Goal: Task Accomplishment & Management: Use online tool/utility

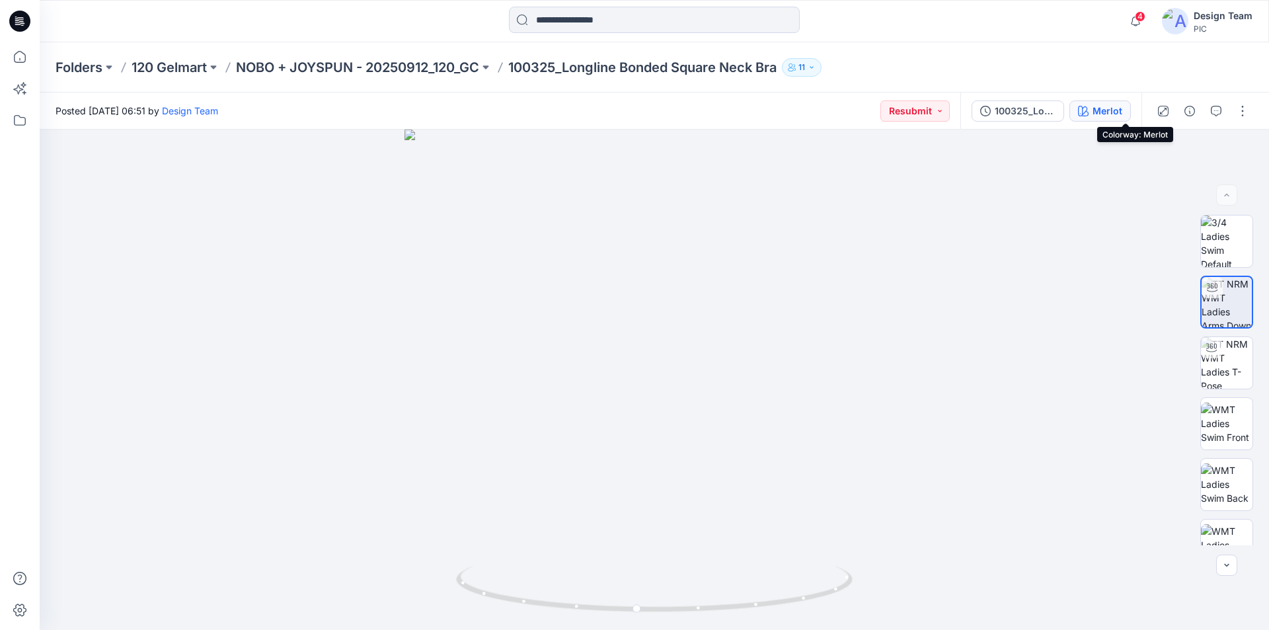
click at [1122, 112] on div "Merlot" at bounding box center [1108, 111] width 30 height 15
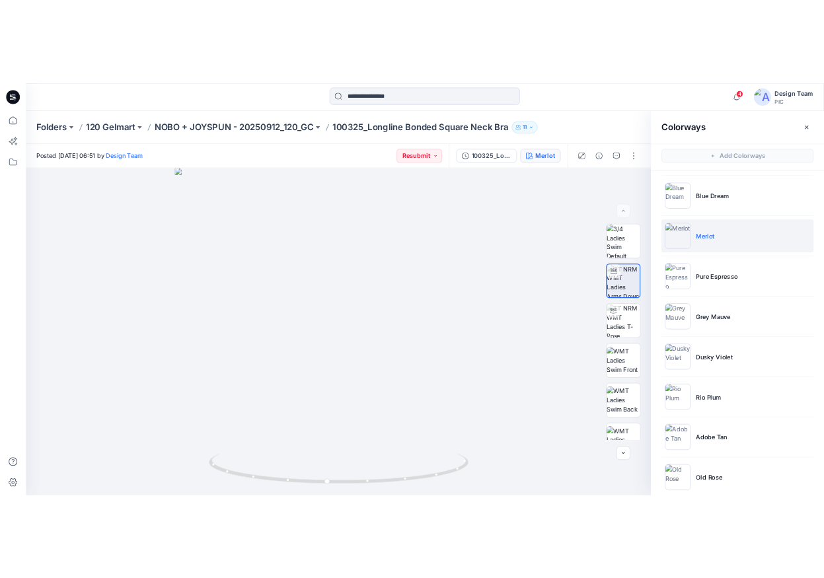
scroll to position [445, 0]
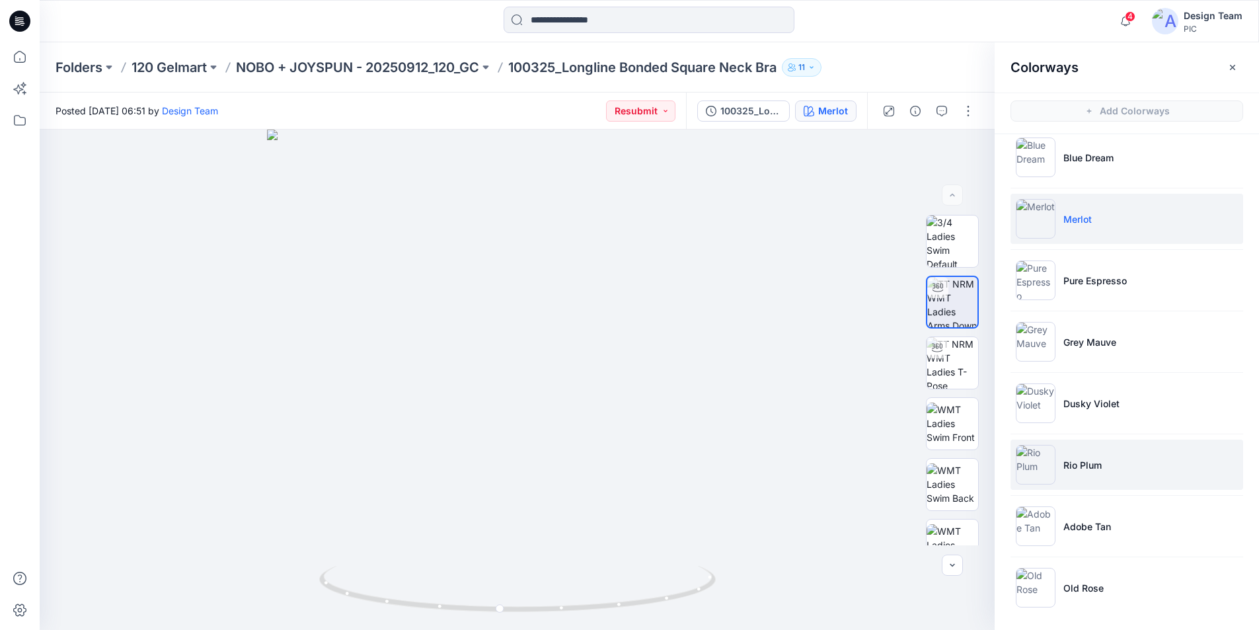
click at [1088, 460] on p "Rio Plum" at bounding box center [1082, 465] width 38 height 14
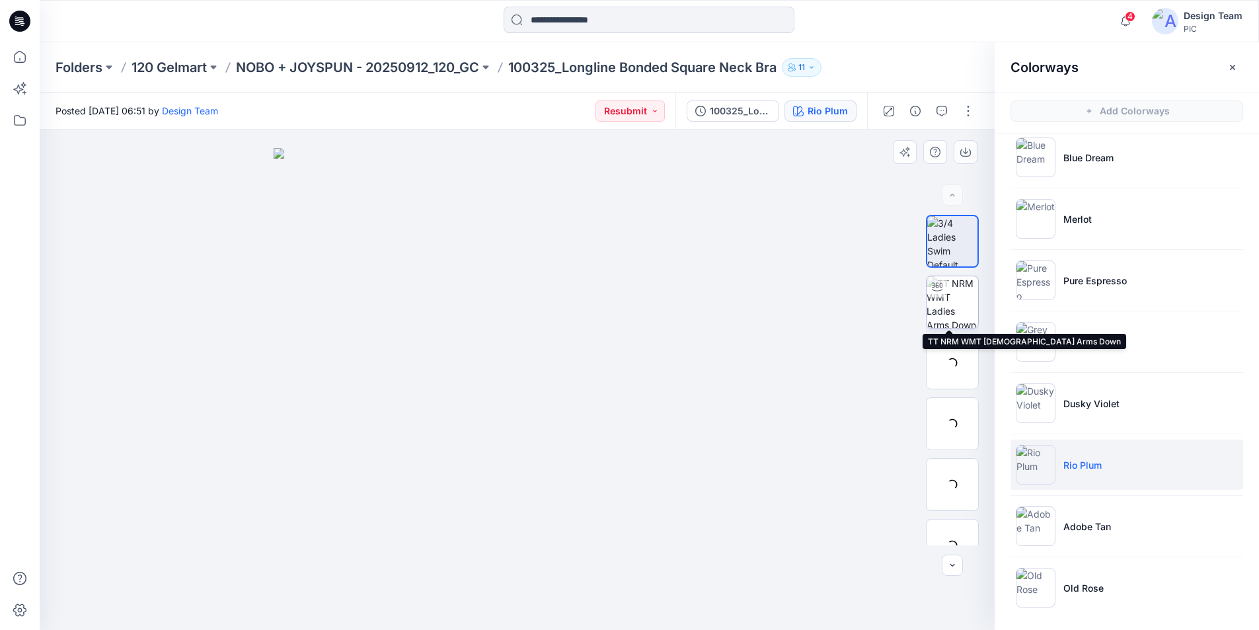
click at [946, 291] on img at bounding box center [953, 302] width 52 height 52
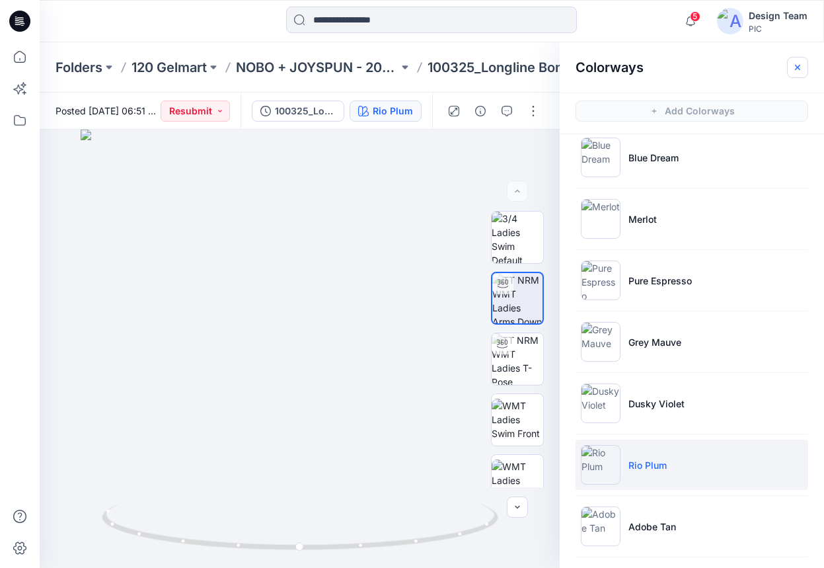
click at [798, 67] on icon "button" at bounding box center [797, 66] width 5 height 5
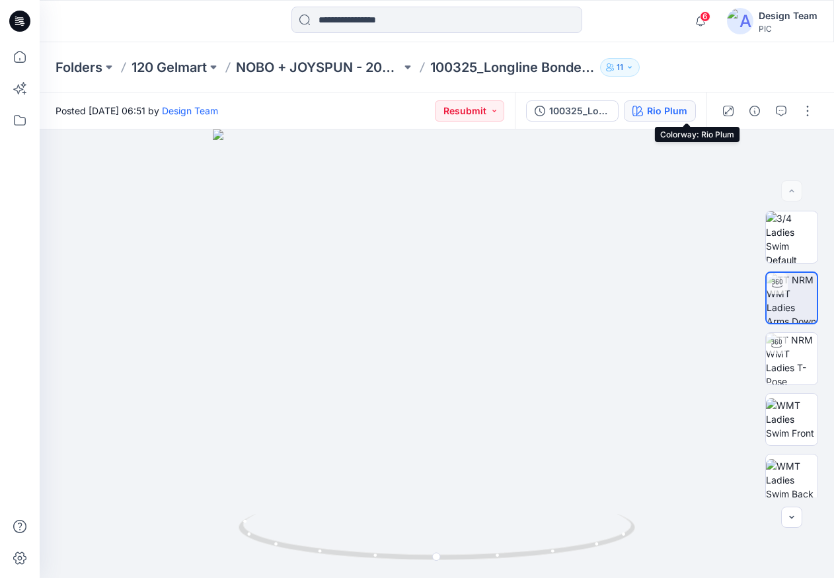
click at [687, 108] on div "Rio Plum" at bounding box center [667, 111] width 40 height 15
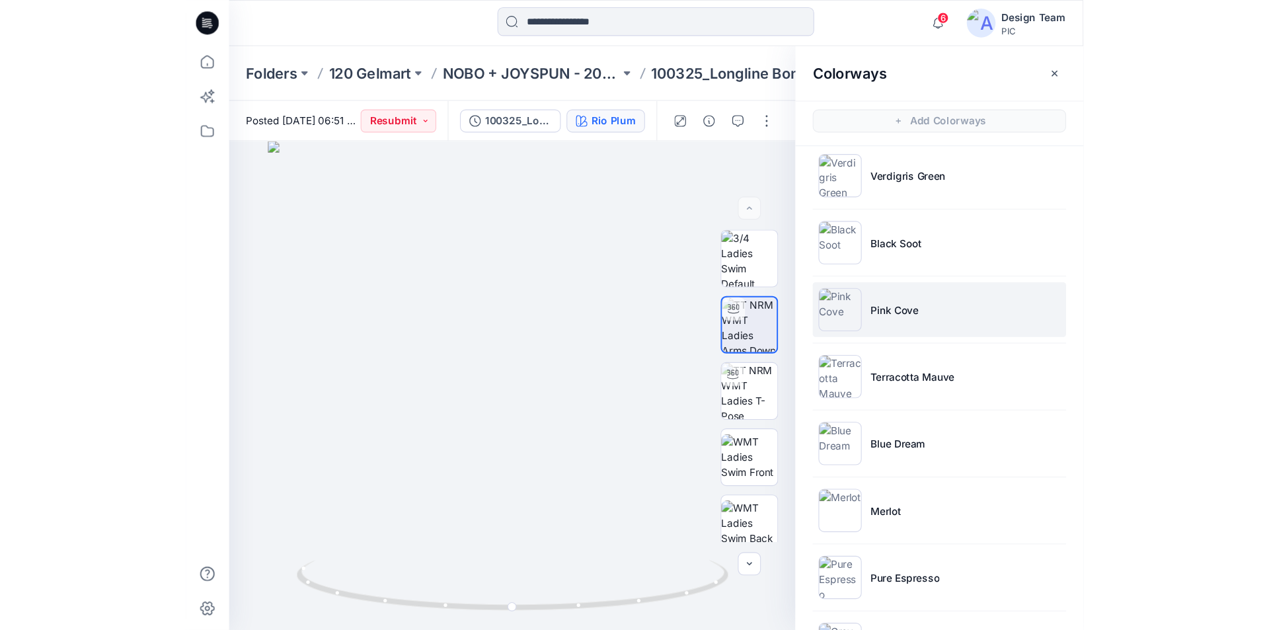
scroll to position [198, 0]
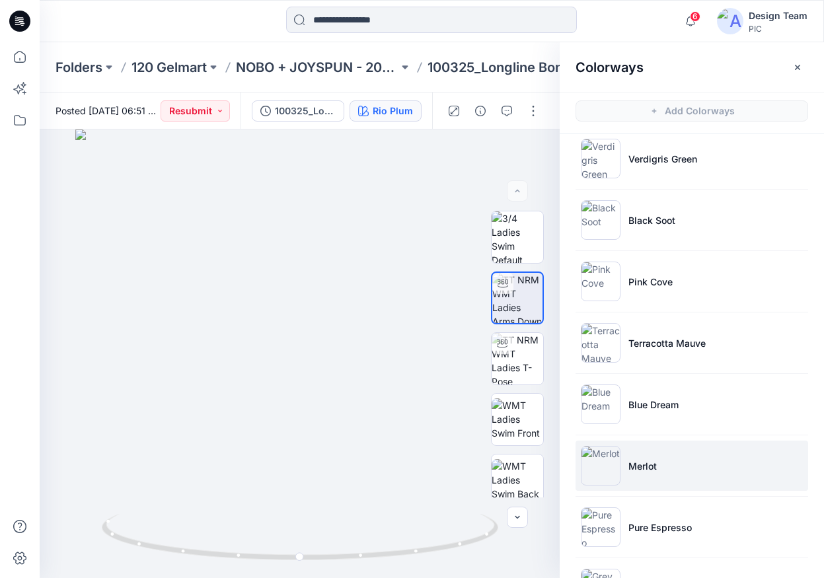
click at [696, 462] on li "Merlot" at bounding box center [692, 466] width 233 height 50
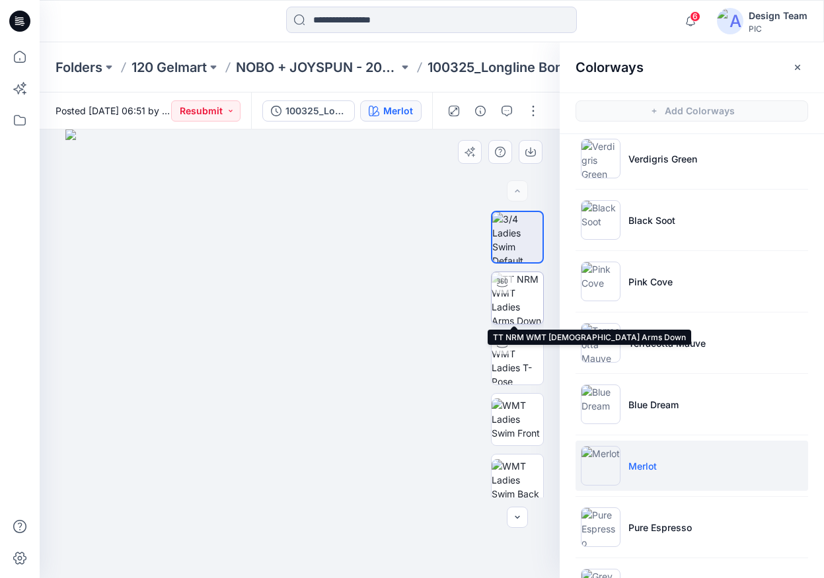
click at [525, 295] on img at bounding box center [518, 298] width 52 height 52
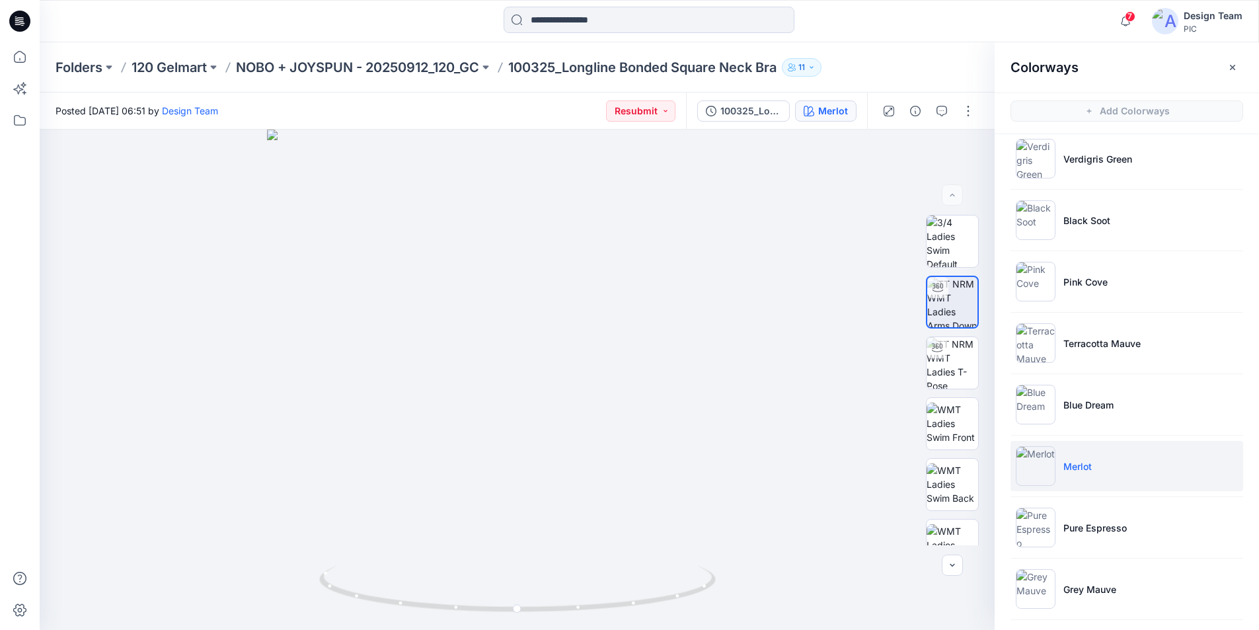
click at [1230, 67] on icon "button" at bounding box center [1232, 67] width 11 height 11
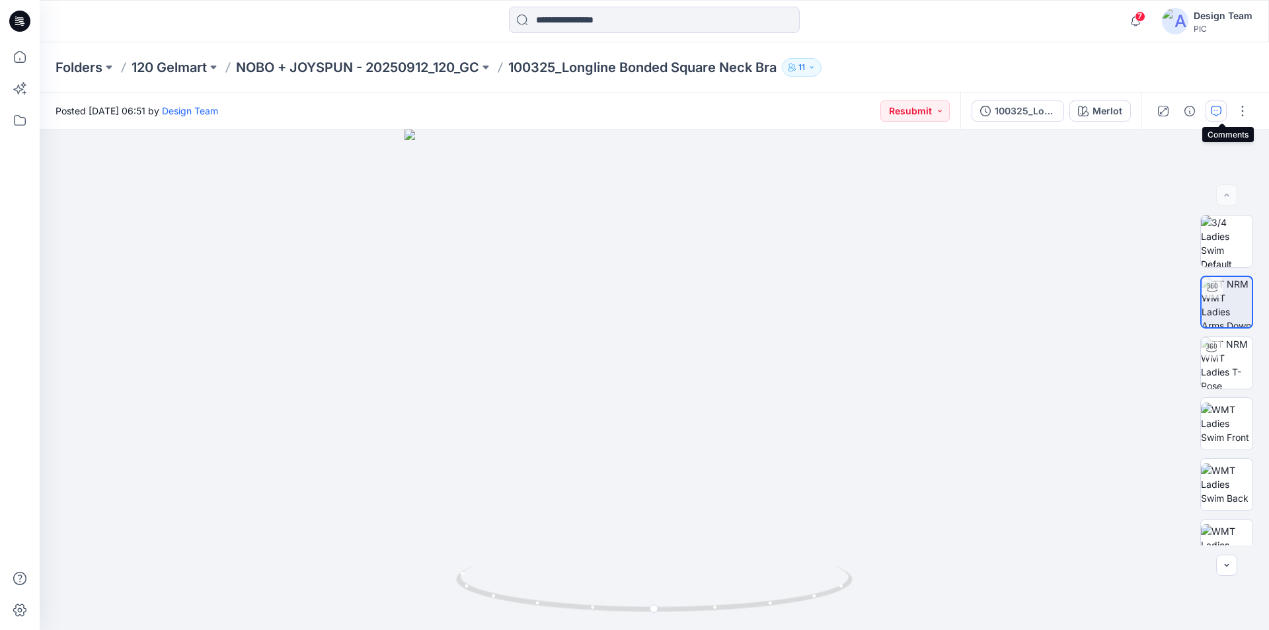
click at [1219, 109] on icon "button" at bounding box center [1216, 111] width 11 height 11
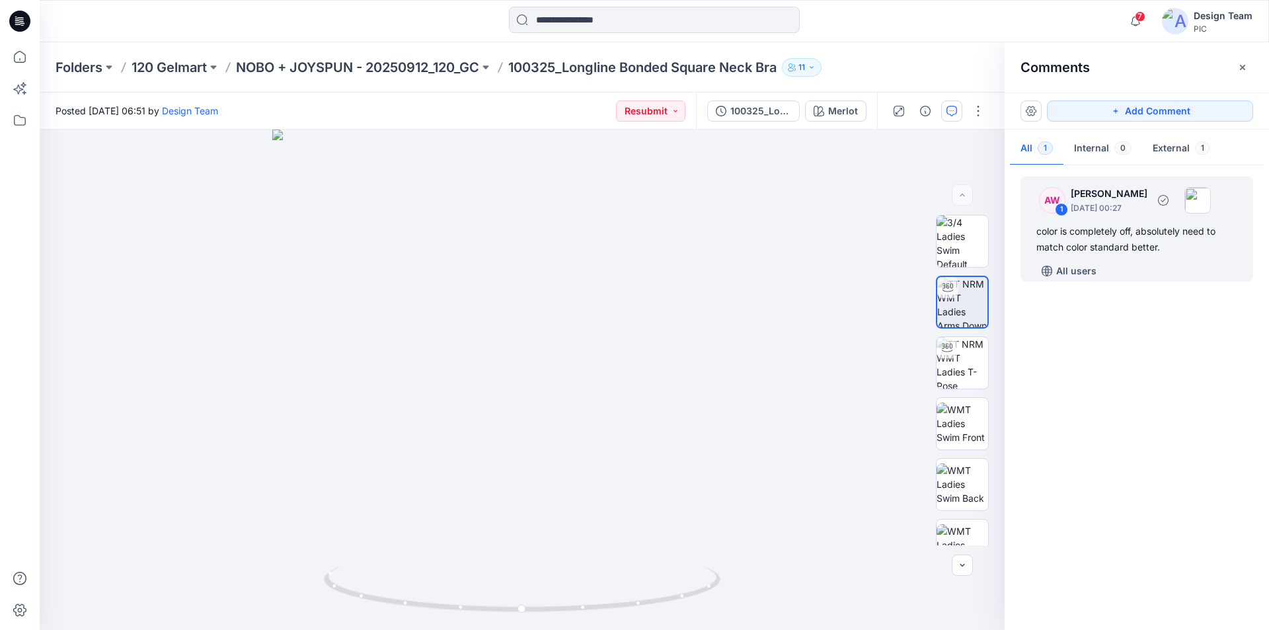
click at [1141, 237] on div "color is completely off, absolutely need to match color standard better." at bounding box center [1136, 239] width 201 height 32
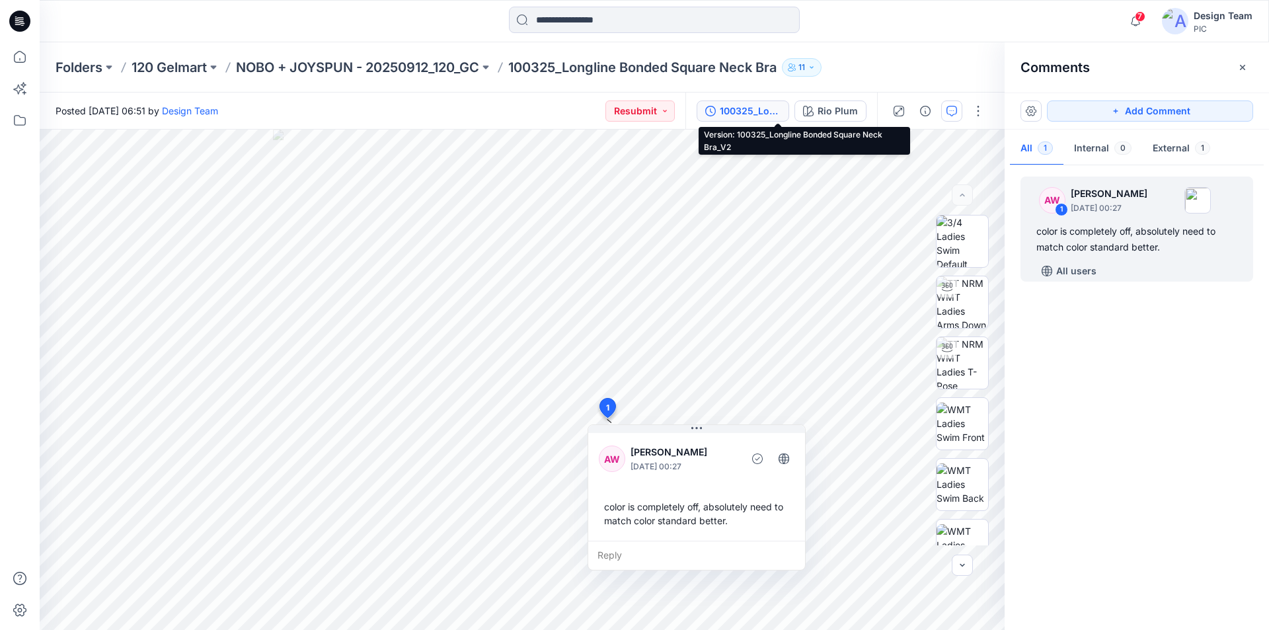
click at [781, 108] on div "100325_Longline Bonded Square Neck Bra_V2" at bounding box center [750, 111] width 61 height 15
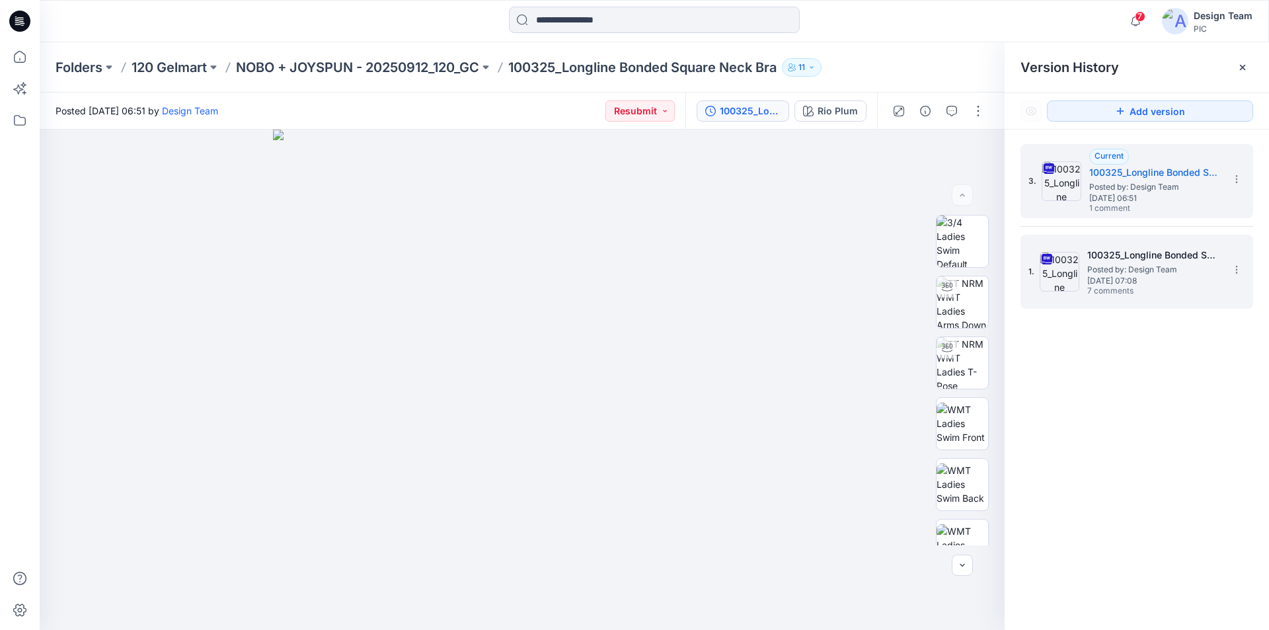
click at [1093, 268] on span "Posted by: Design Team" at bounding box center [1153, 269] width 132 height 13
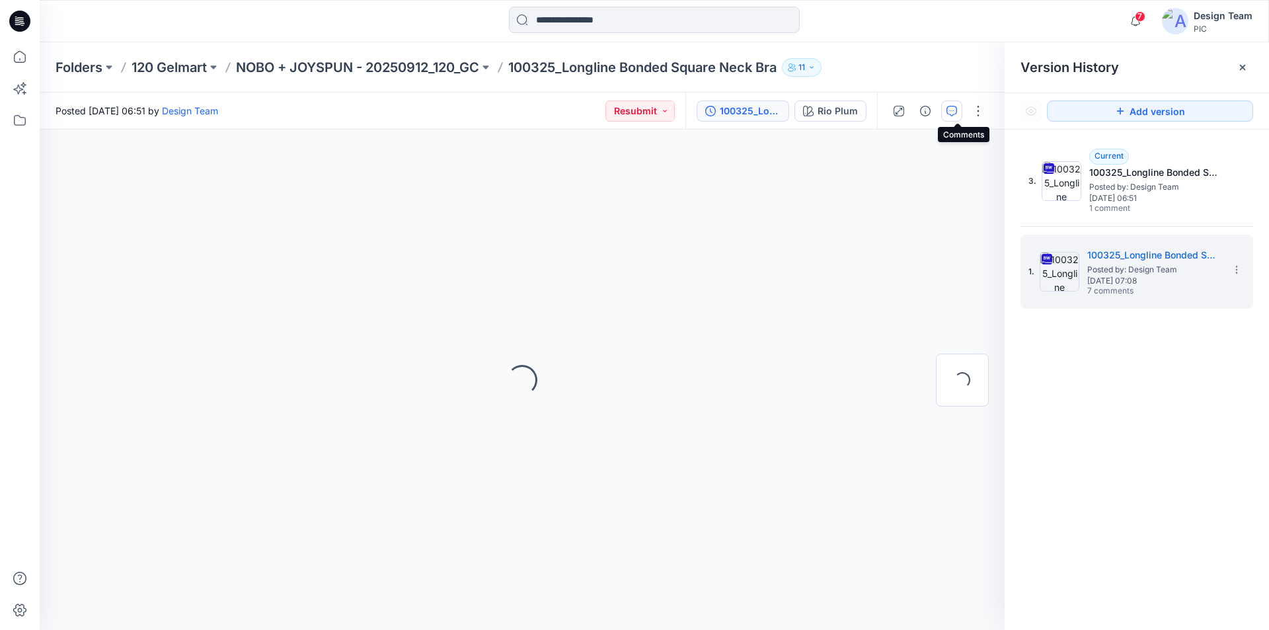
click at [957, 113] on icon "button" at bounding box center [951, 111] width 11 height 11
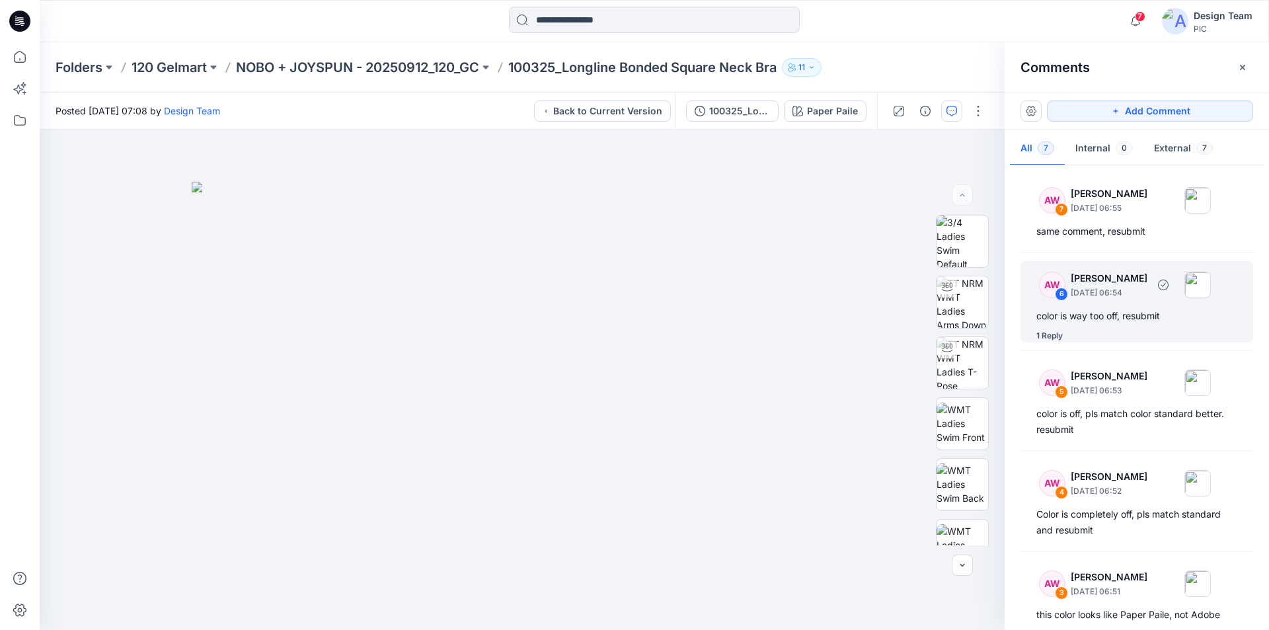
click at [1090, 321] on div "color is way too off, resubmit" at bounding box center [1136, 316] width 201 height 16
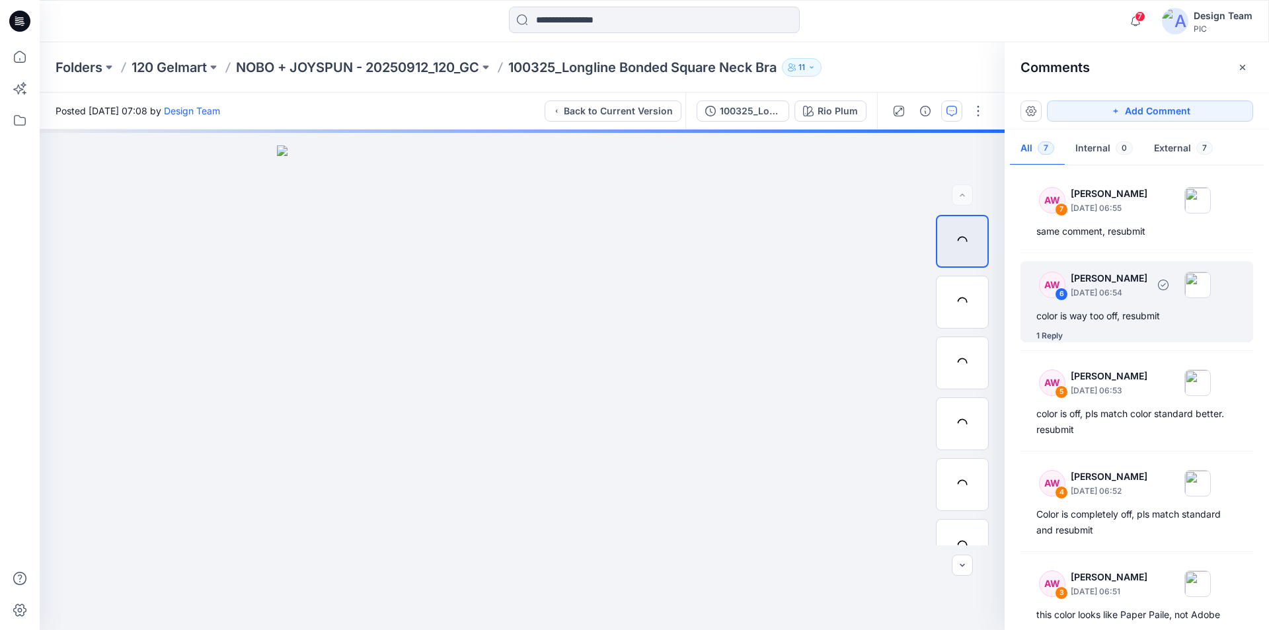
click at [1132, 311] on div "color is way too off, resubmit" at bounding box center [1136, 316] width 201 height 16
click at [1047, 340] on div "1 Reply" at bounding box center [1049, 335] width 26 height 13
click at [1104, 309] on div "color is way too off, resubmit" at bounding box center [1136, 316] width 201 height 16
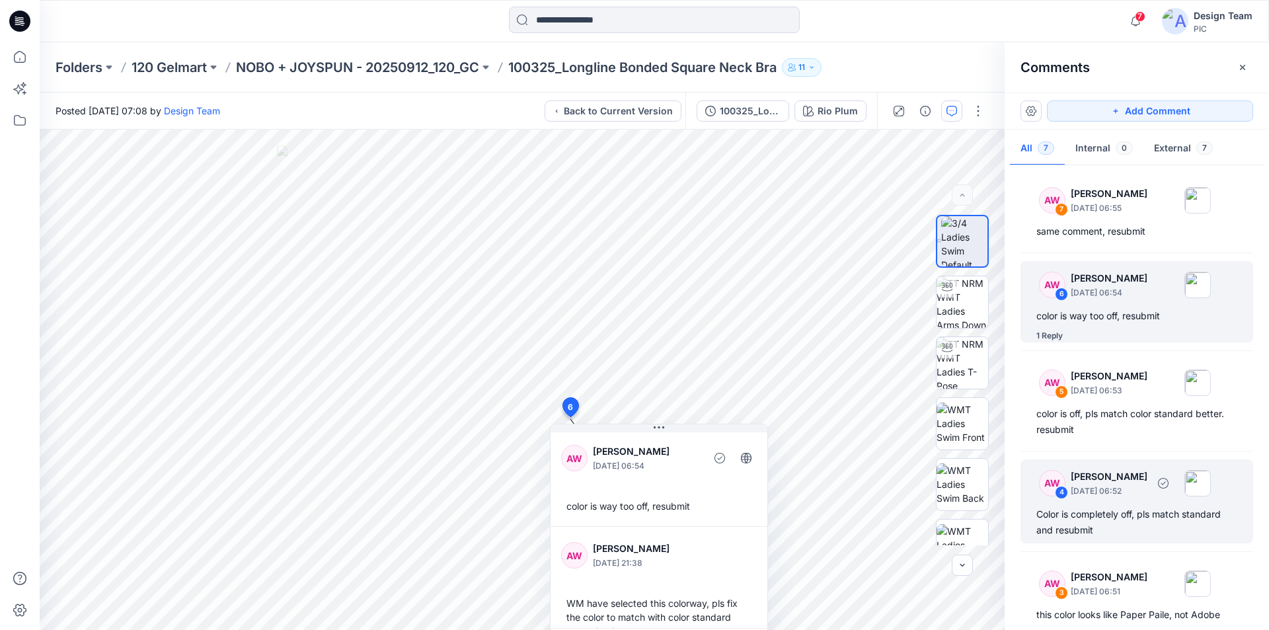
click at [1132, 482] on div "AW 4 Amy Wong-Chan September 25, 2025 06:52" at bounding box center [1119, 483] width 182 height 36
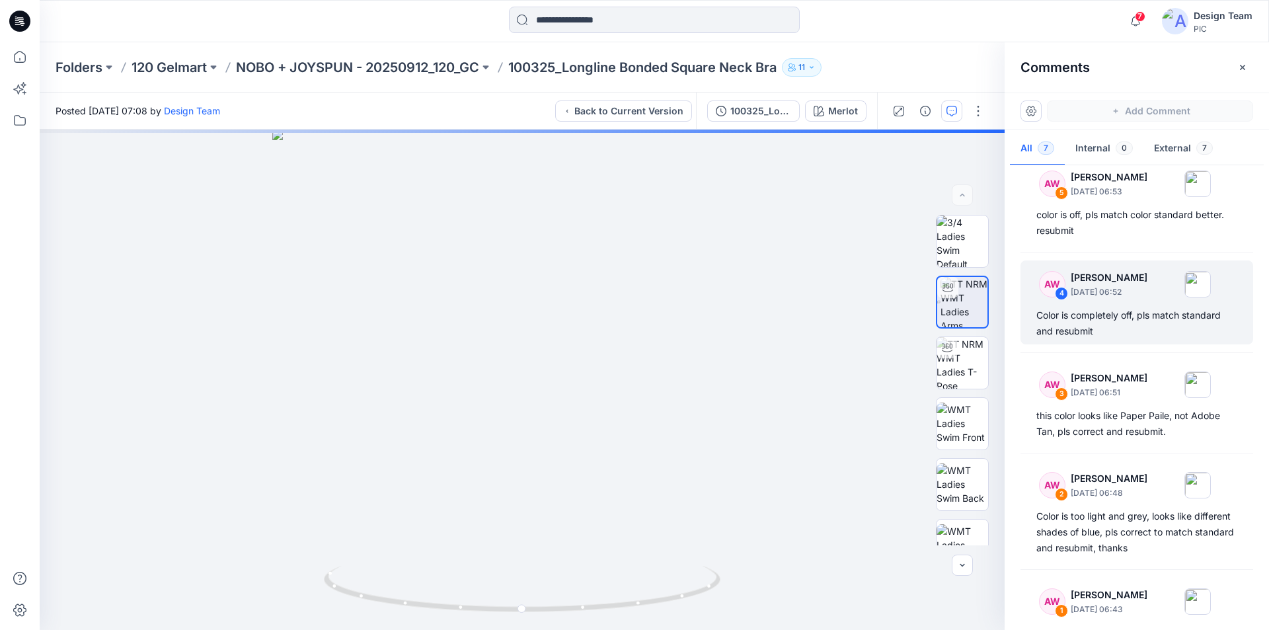
scroll to position [201, 0]
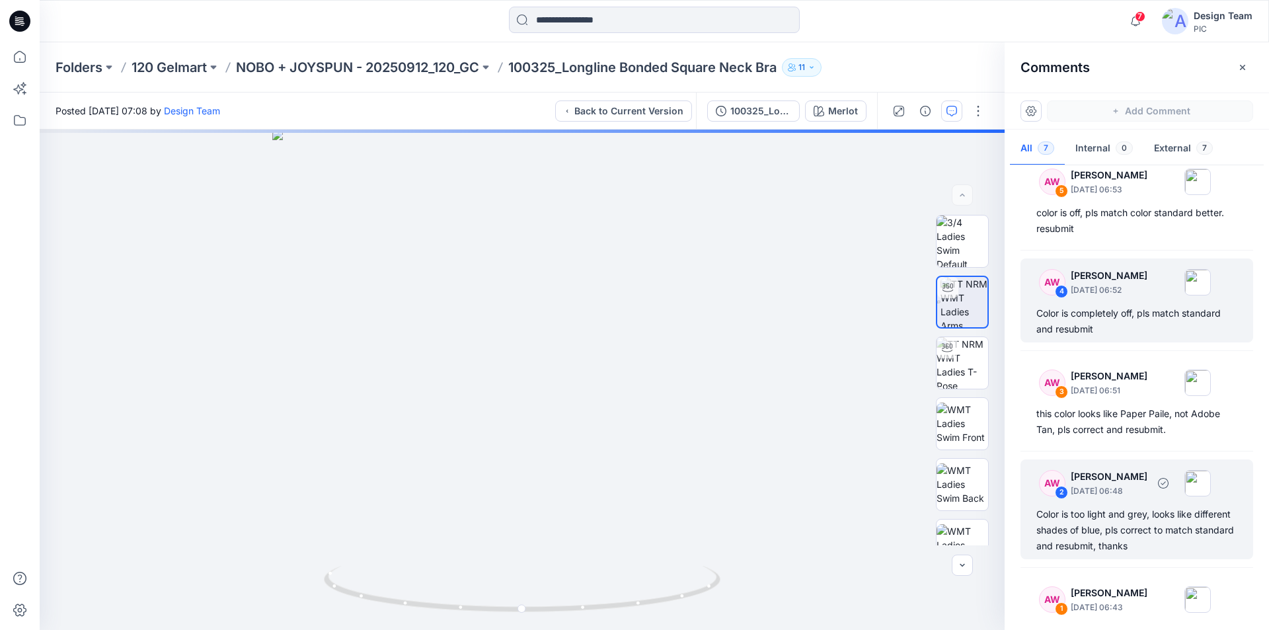
click at [1100, 506] on div "Color is too light and grey, looks like different shades of blue, pls correct t…" at bounding box center [1136, 530] width 201 height 48
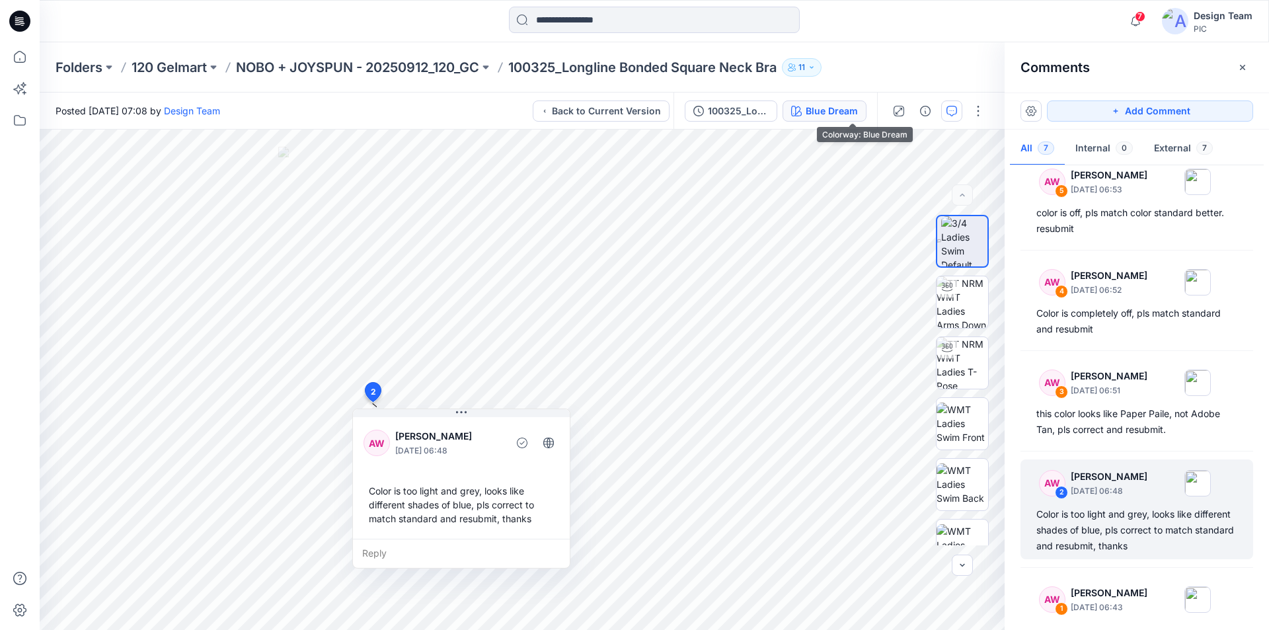
click at [858, 114] on div "Blue Dream" at bounding box center [832, 111] width 52 height 15
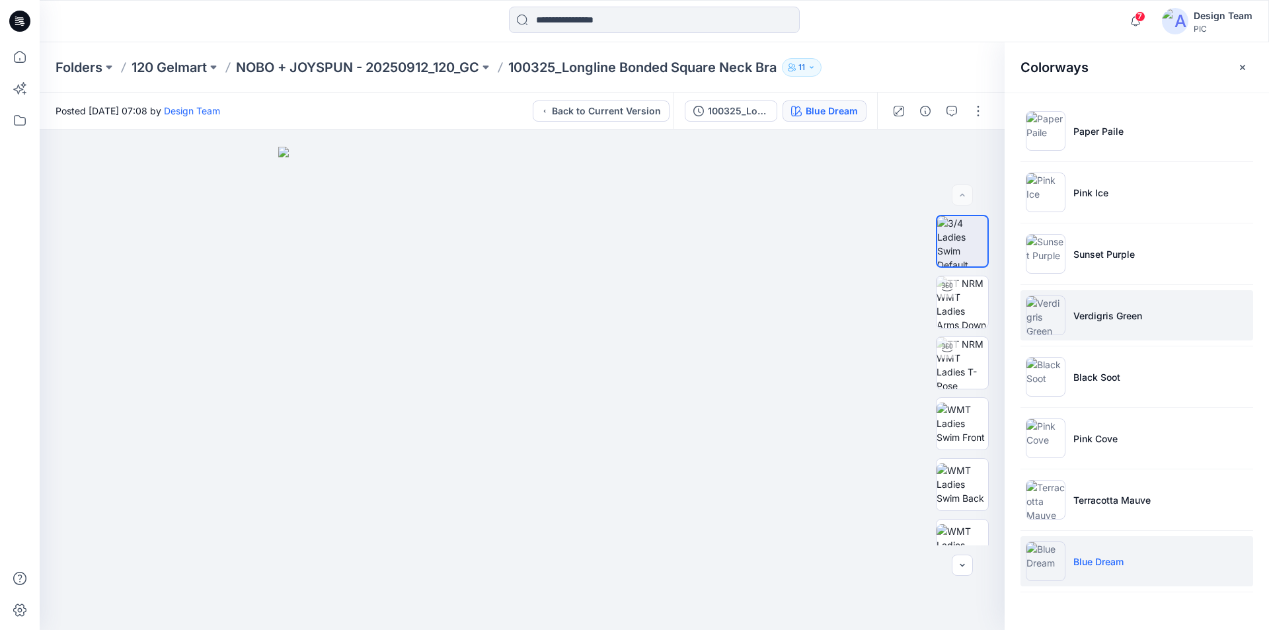
click at [1037, 315] on img at bounding box center [1046, 315] width 40 height 40
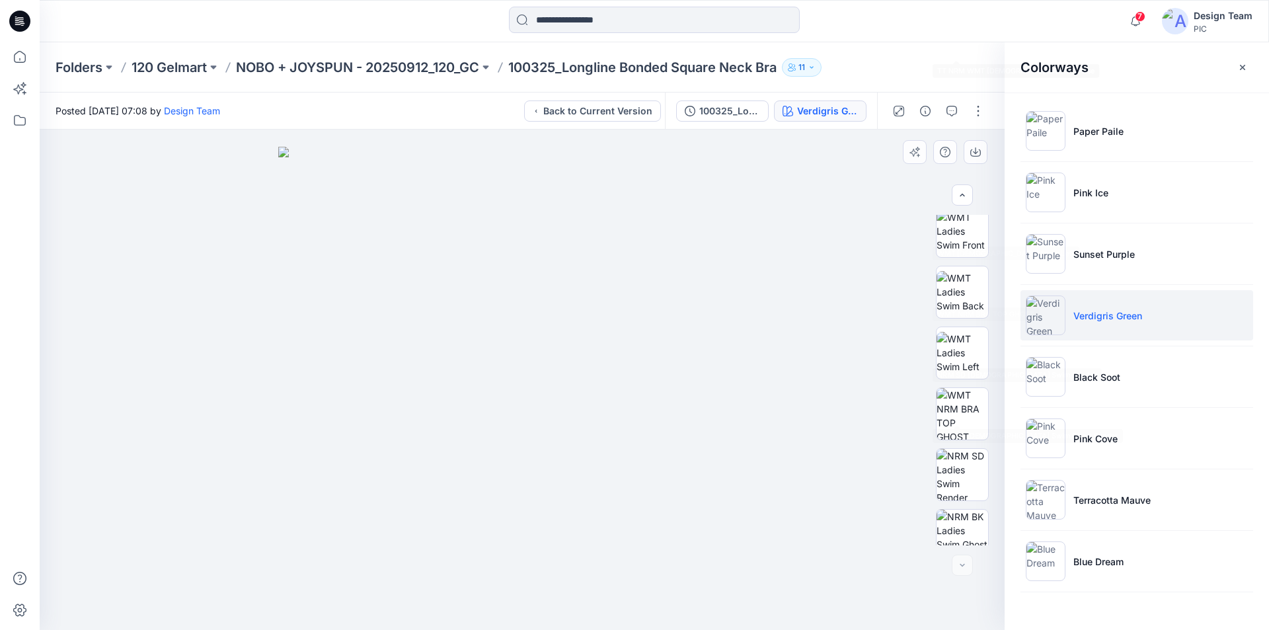
scroll to position [330, 0]
drag, startPoint x: 952, startPoint y: 272, endPoint x: 935, endPoint y: 315, distance: 46.9
click at [952, 272] on img at bounding box center [963, 276] width 52 height 52
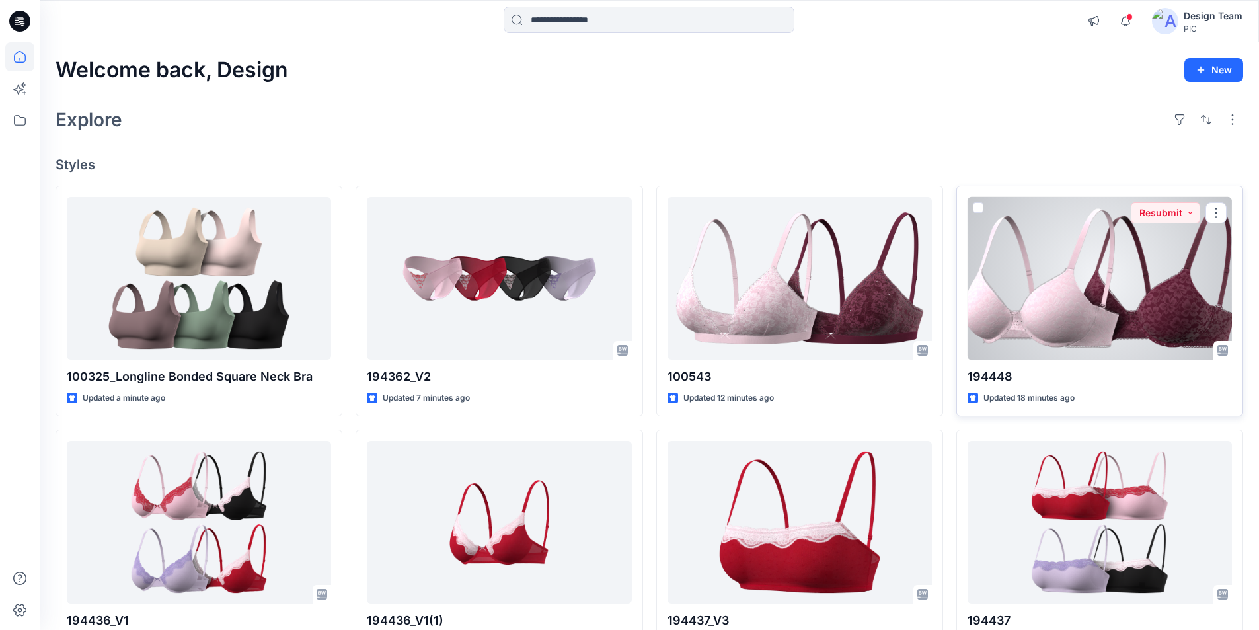
click at [1104, 266] on div at bounding box center [1100, 278] width 264 height 163
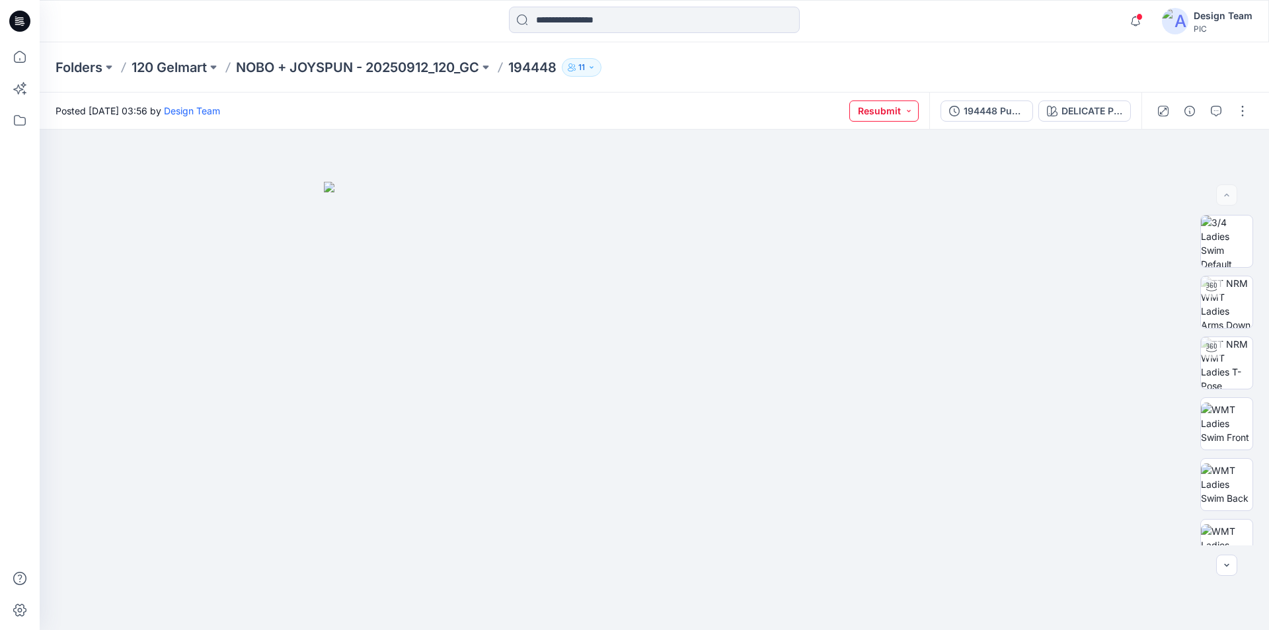
click at [919, 111] on button "Resubmit" at bounding box center [883, 110] width 69 height 21
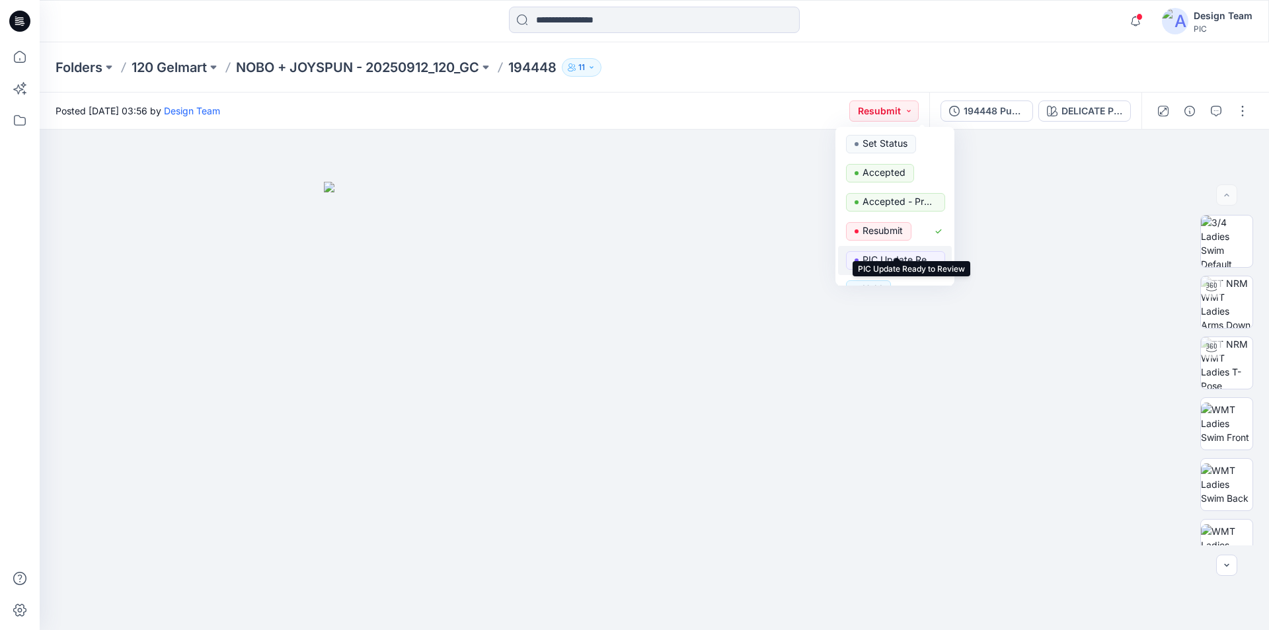
click at [890, 251] on p "PIC Update Ready to Review" at bounding box center [900, 259] width 74 height 17
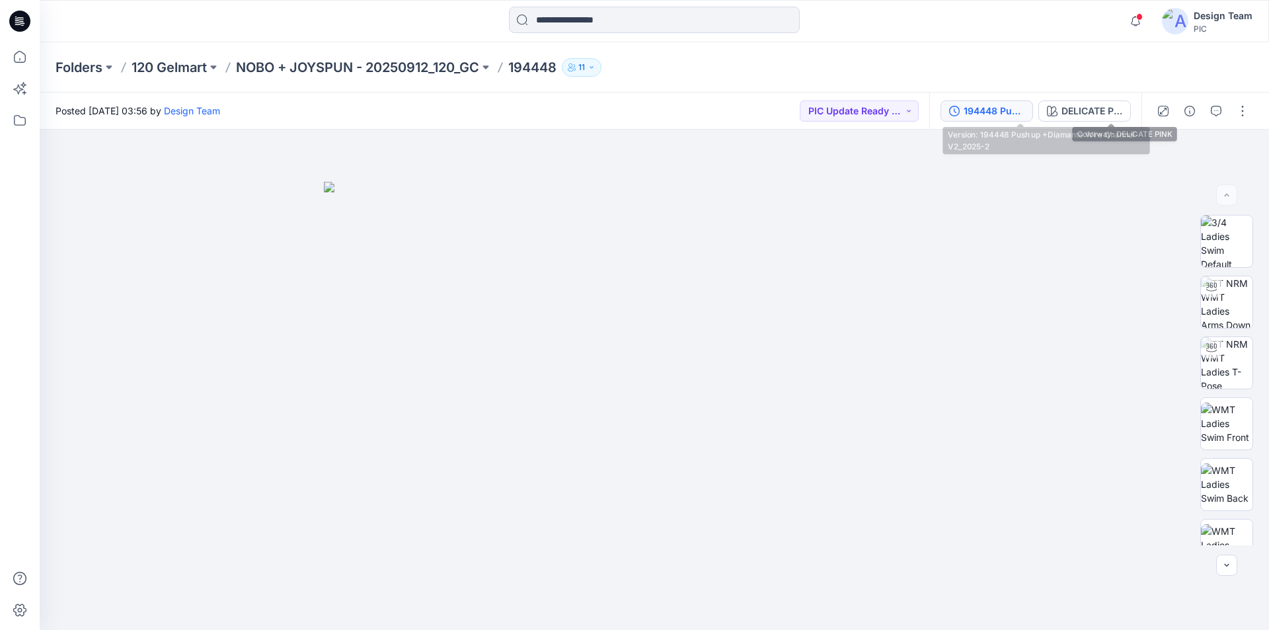
click at [1024, 110] on div "194448 Push up +Diamante Wire Channel-V2_2025-2" at bounding box center [994, 111] width 61 height 15
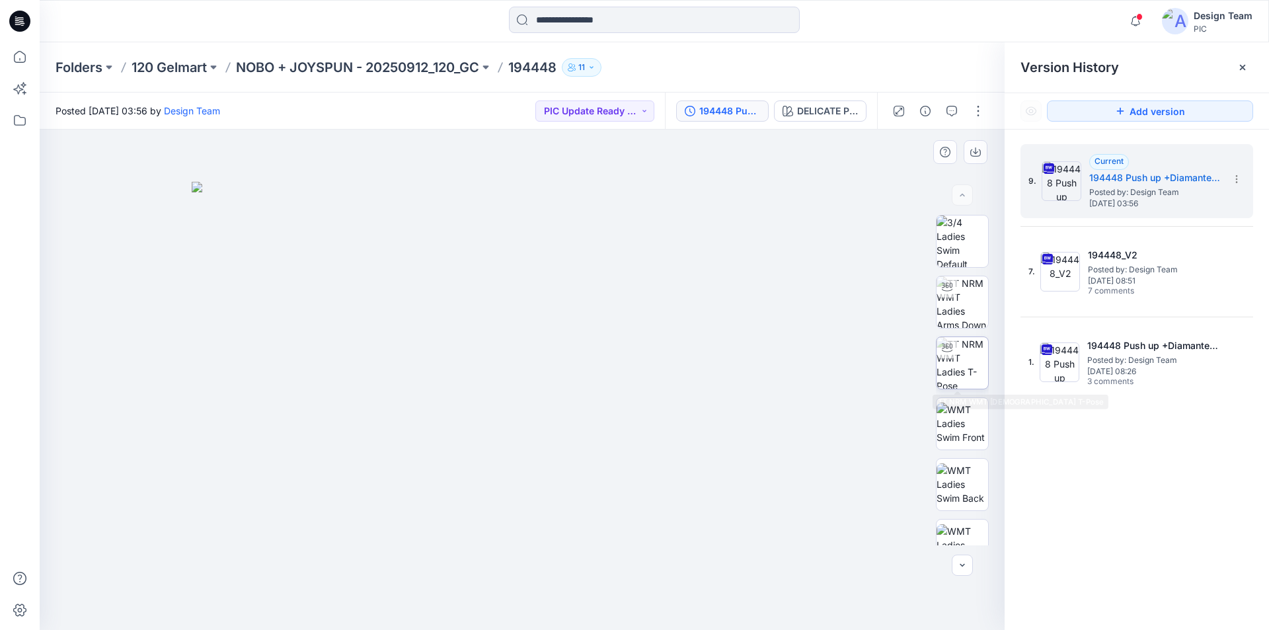
click at [964, 350] on img at bounding box center [963, 363] width 52 height 52
drag, startPoint x: 719, startPoint y: 586, endPoint x: 722, endPoint y: 601, distance: 15.6
click at [722, 601] on icon at bounding box center [524, 591] width 400 height 50
click at [15, 19] on icon at bounding box center [16, 19] width 3 height 1
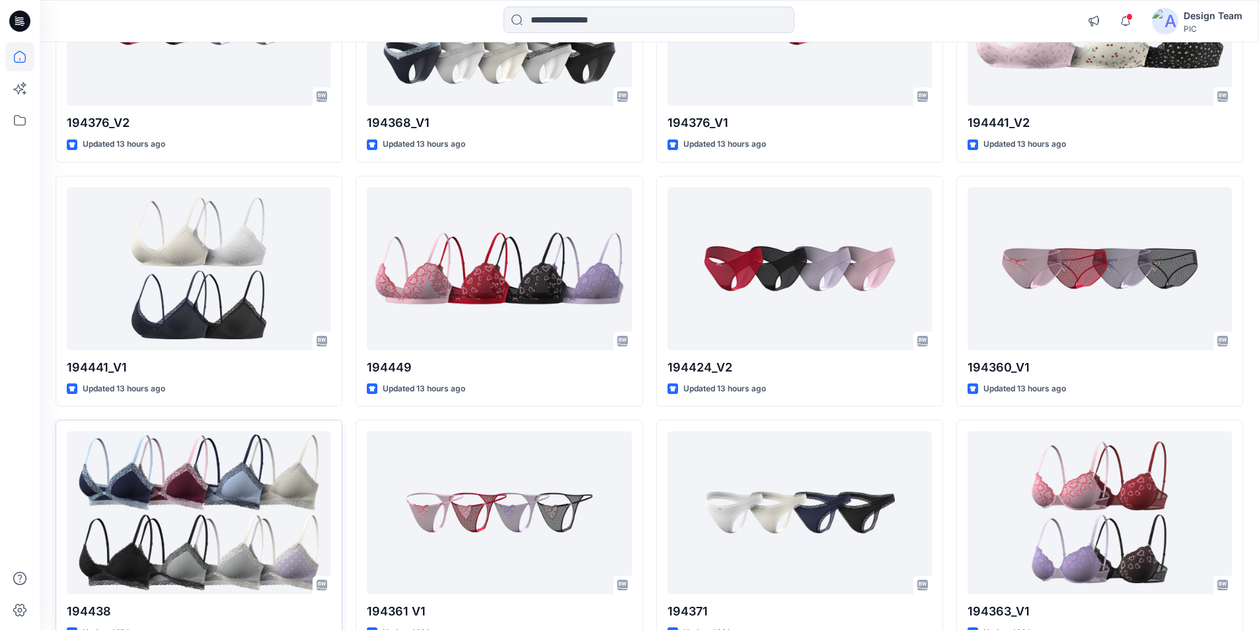
scroll to position [1718, 0]
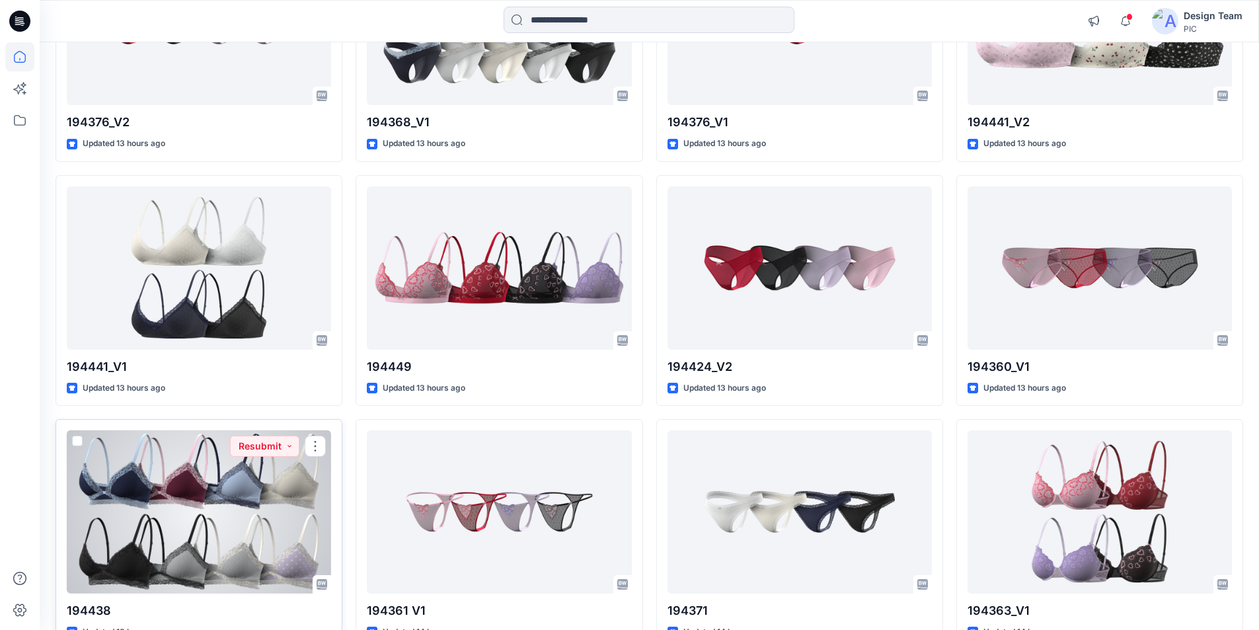
click at [213, 430] on div at bounding box center [199, 511] width 264 height 163
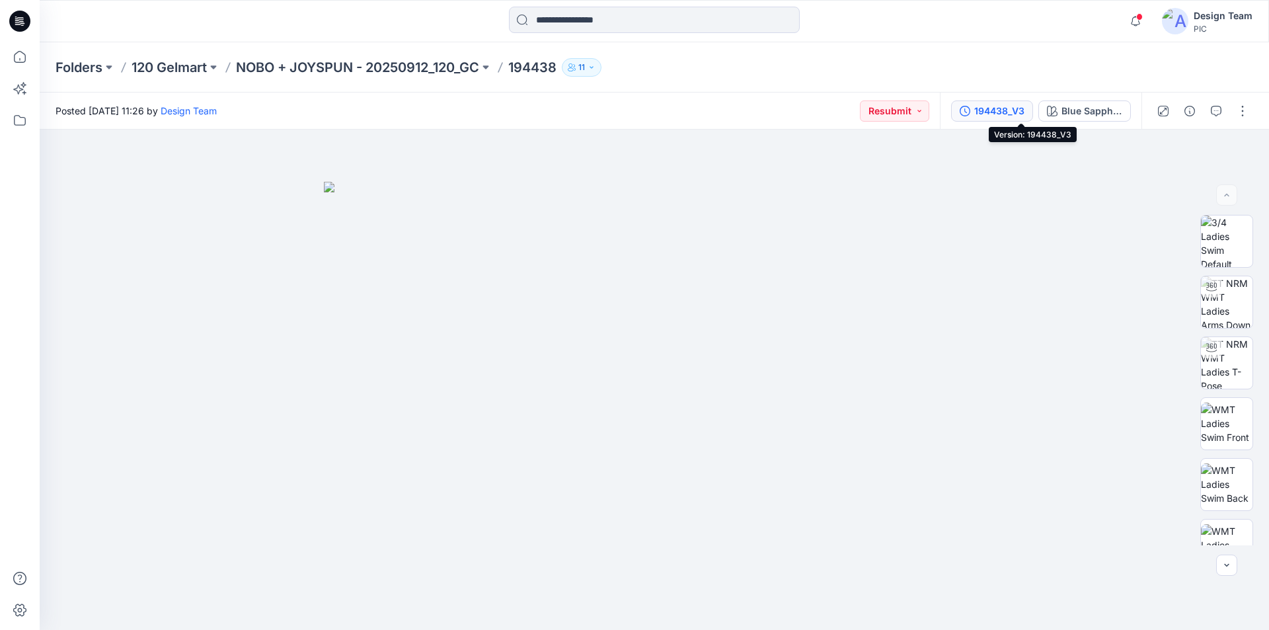
click at [1024, 108] on div "194438_V3" at bounding box center [999, 111] width 50 height 15
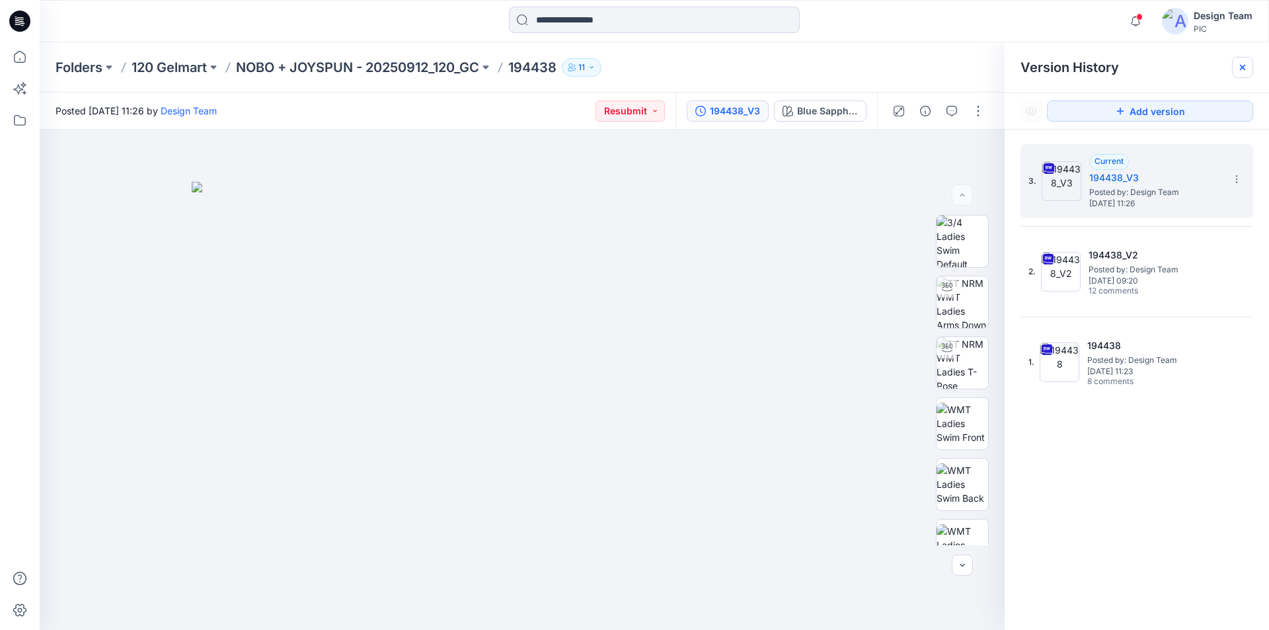
click at [1241, 68] on icon at bounding box center [1242, 67] width 11 height 11
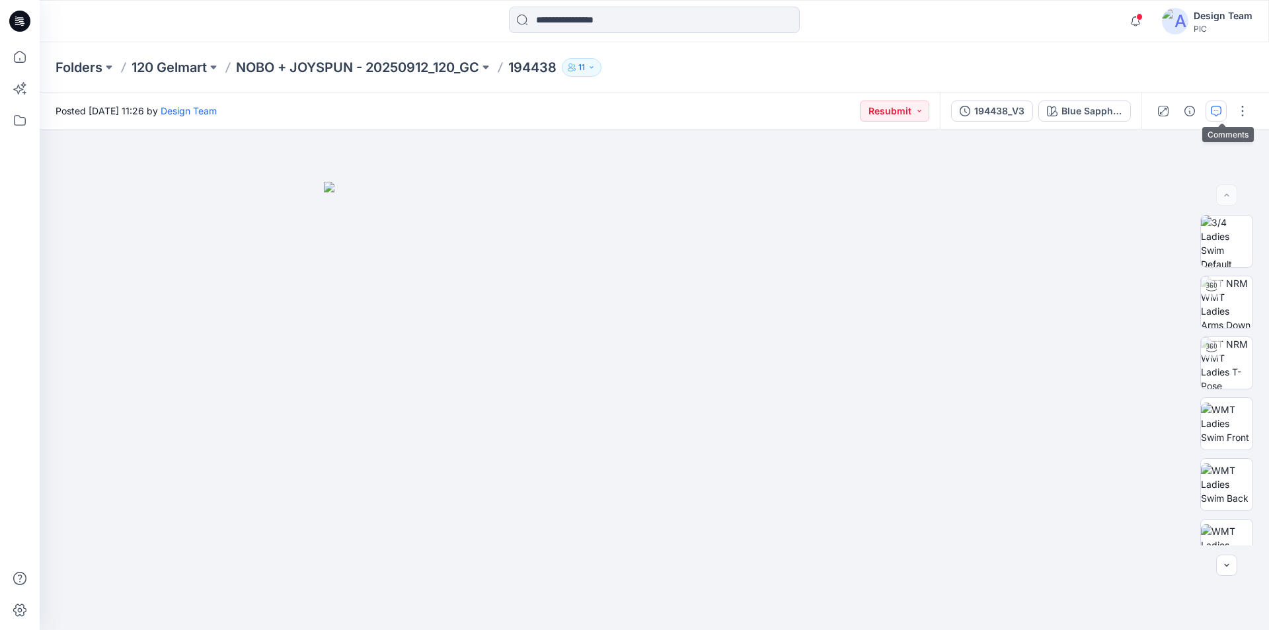
click at [1221, 112] on icon "button" at bounding box center [1216, 111] width 11 height 11
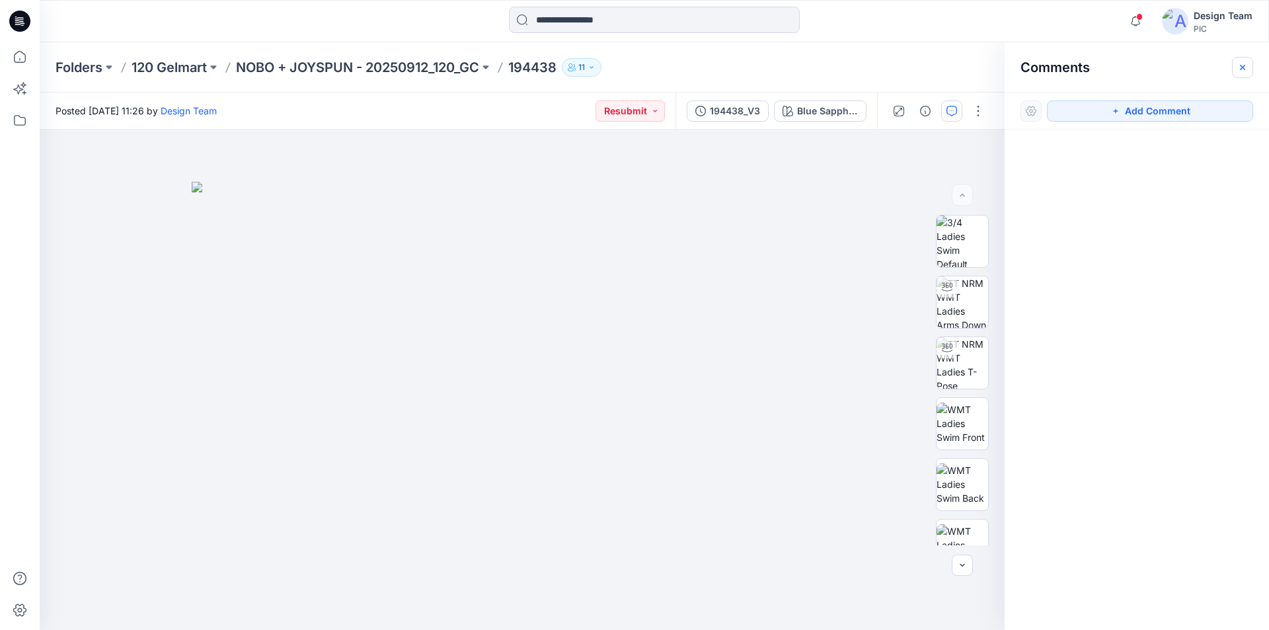
click at [1241, 66] on icon "button" at bounding box center [1242, 66] width 5 height 5
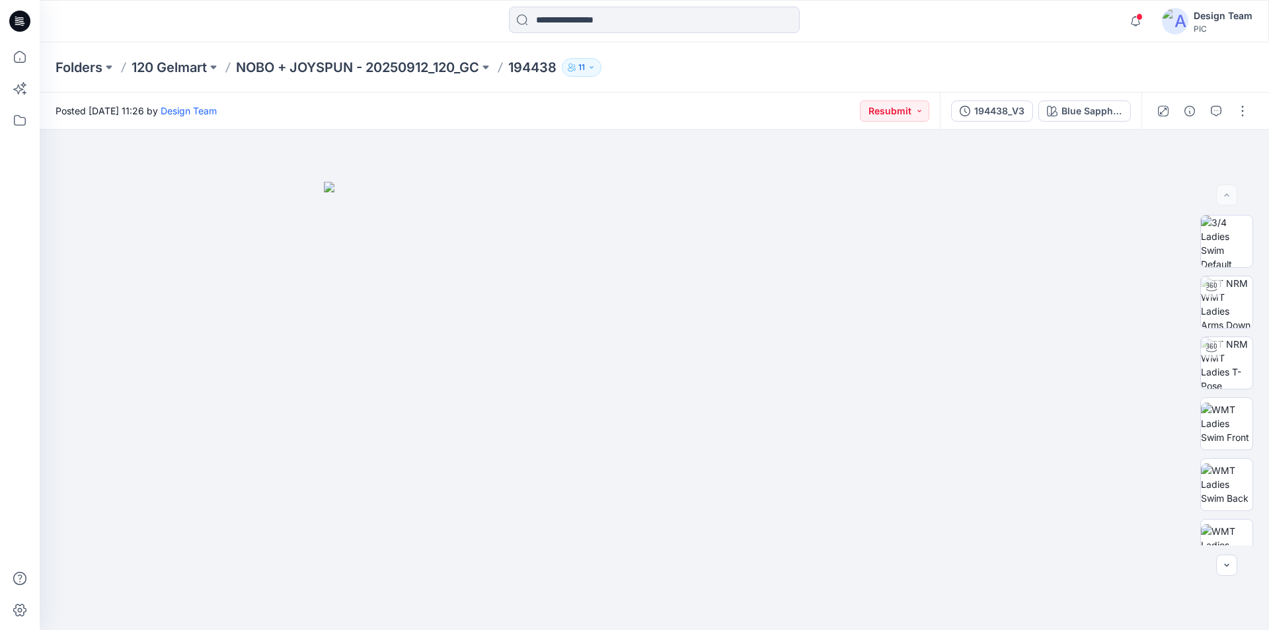
click at [13, 19] on icon at bounding box center [19, 21] width 21 height 21
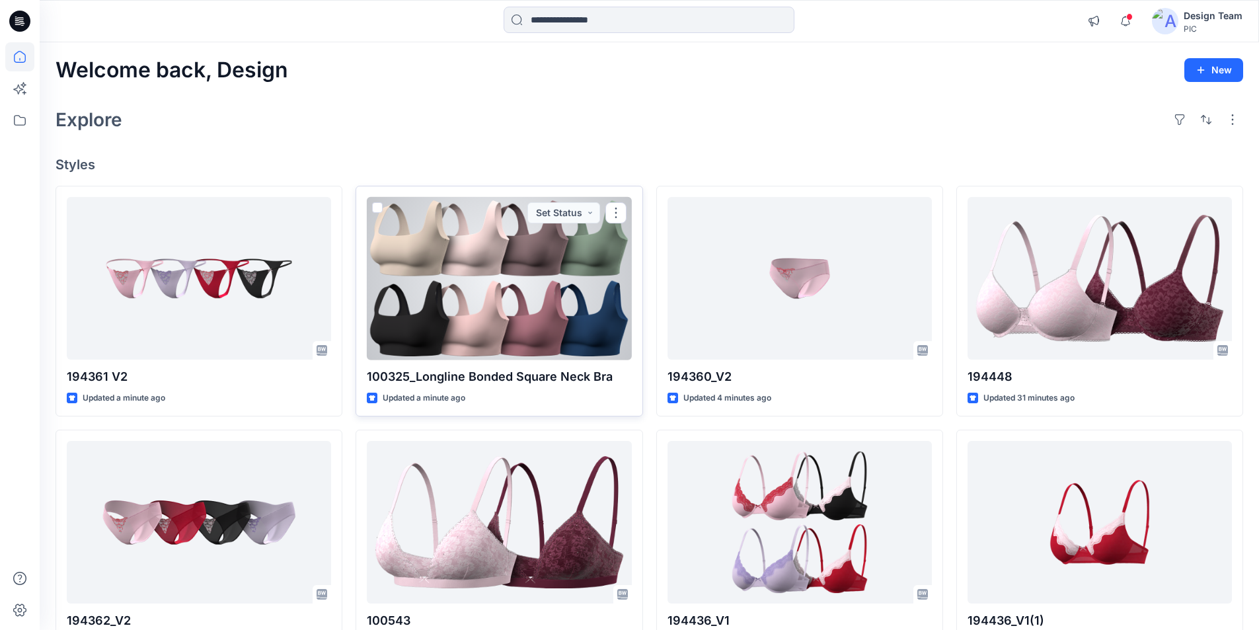
click at [492, 249] on div at bounding box center [499, 278] width 264 height 163
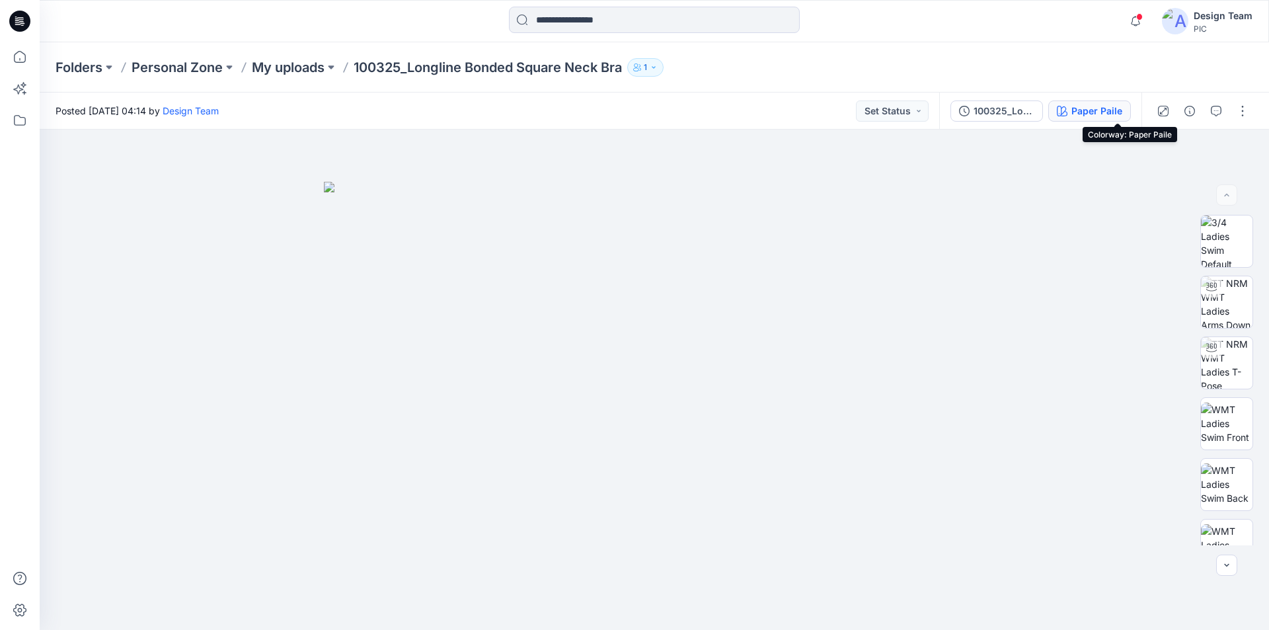
click at [1121, 108] on div "Paper Paile" at bounding box center [1096, 111] width 51 height 15
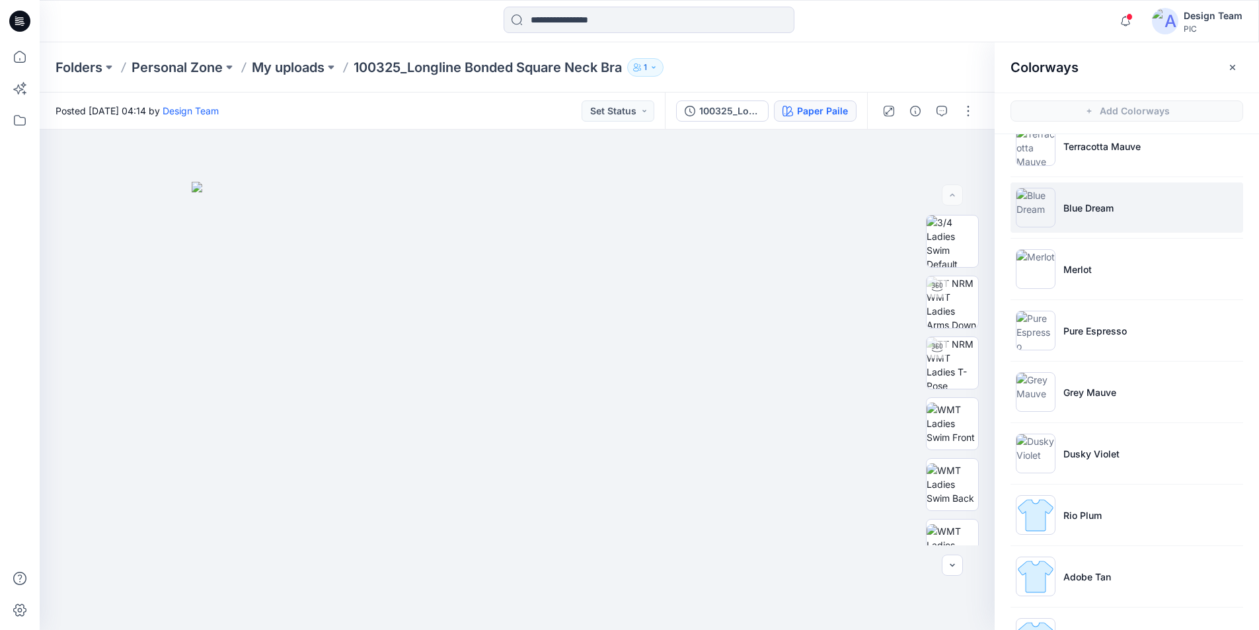
scroll to position [397, 0]
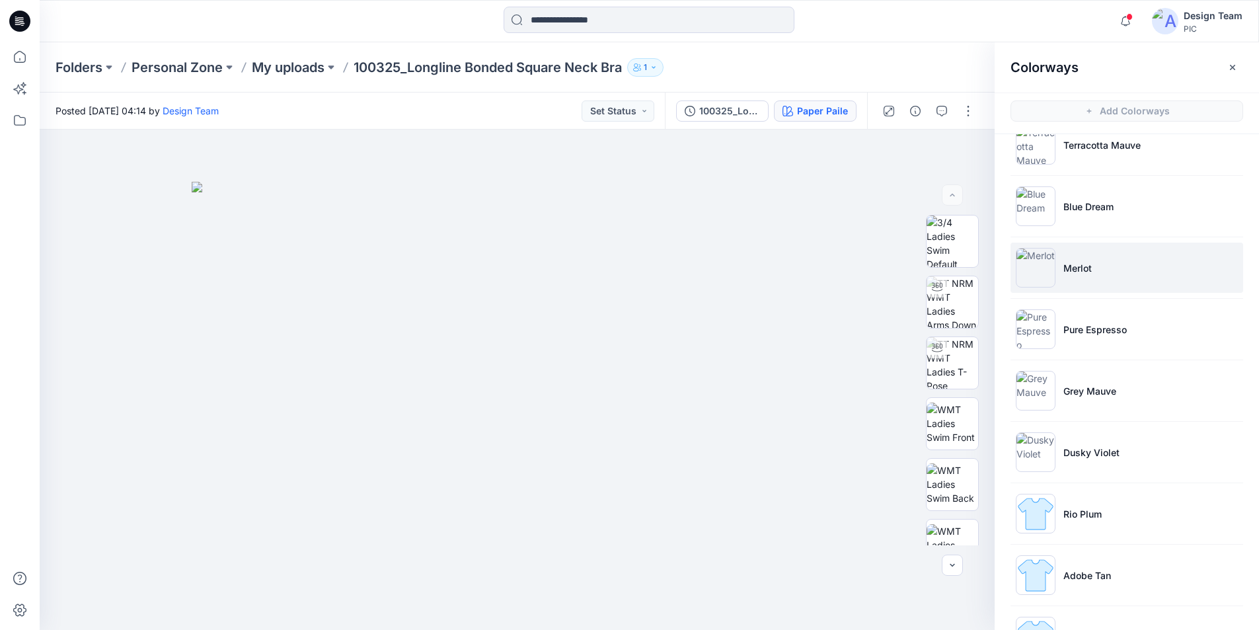
click at [1075, 266] on p "Merlot" at bounding box center [1077, 268] width 28 height 14
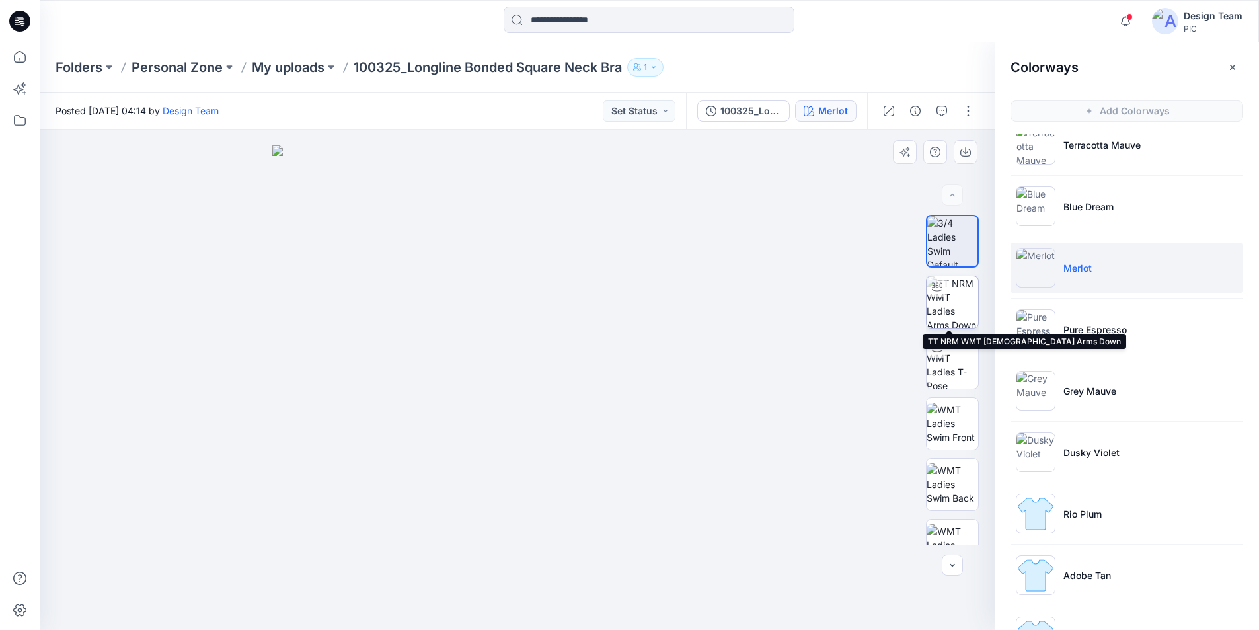
click at [950, 304] on img at bounding box center [953, 302] width 52 height 52
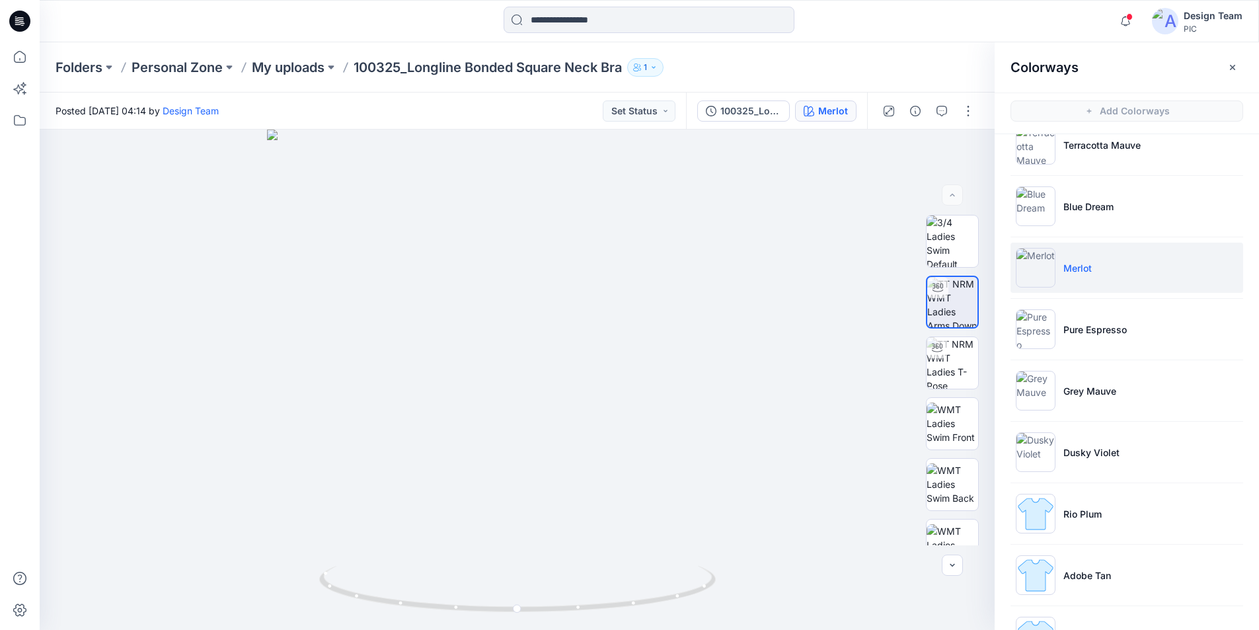
click at [1235, 68] on button "button" at bounding box center [1232, 67] width 21 height 21
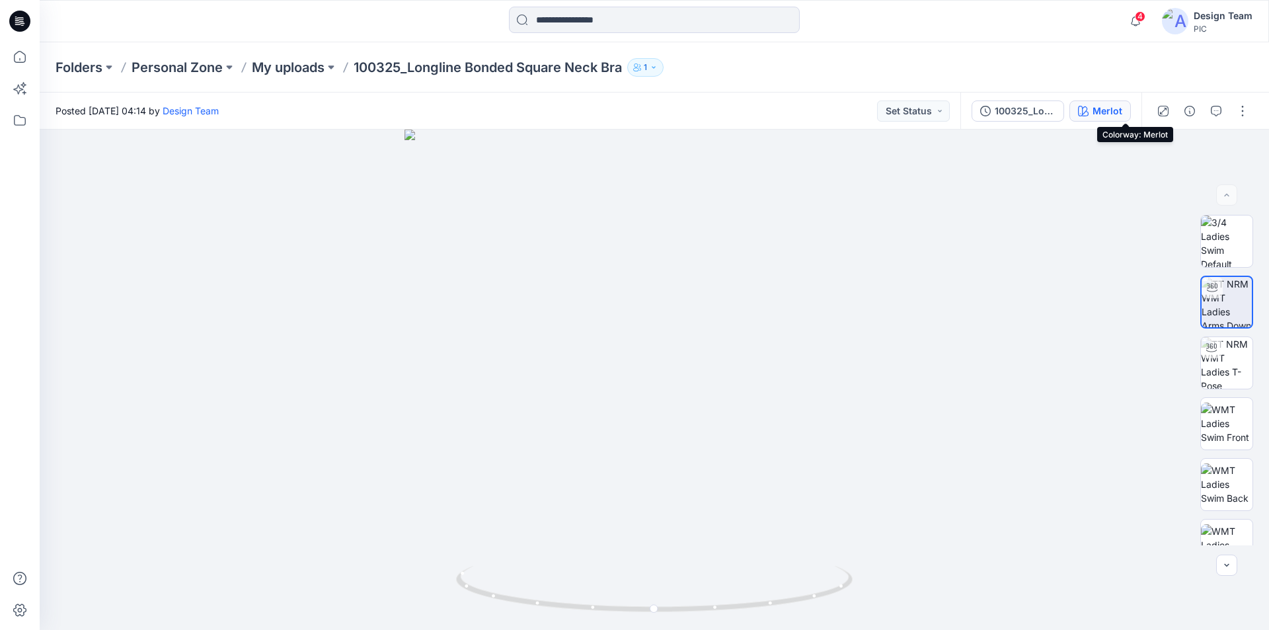
click at [1122, 113] on div "Merlot" at bounding box center [1108, 111] width 30 height 15
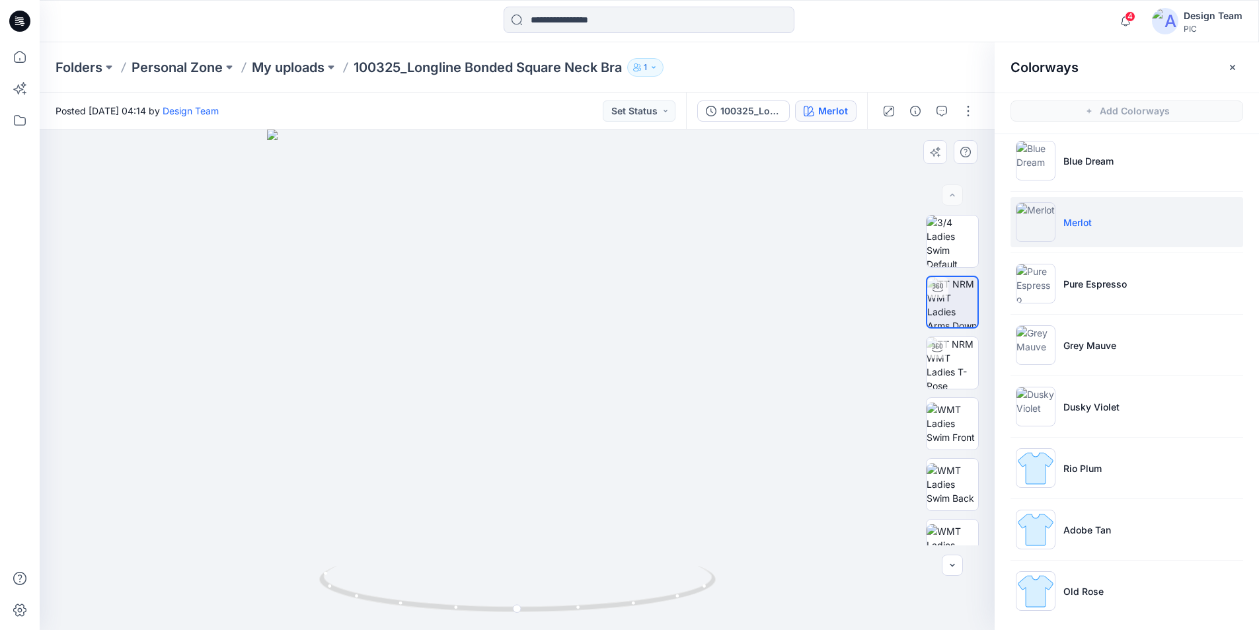
scroll to position [445, 0]
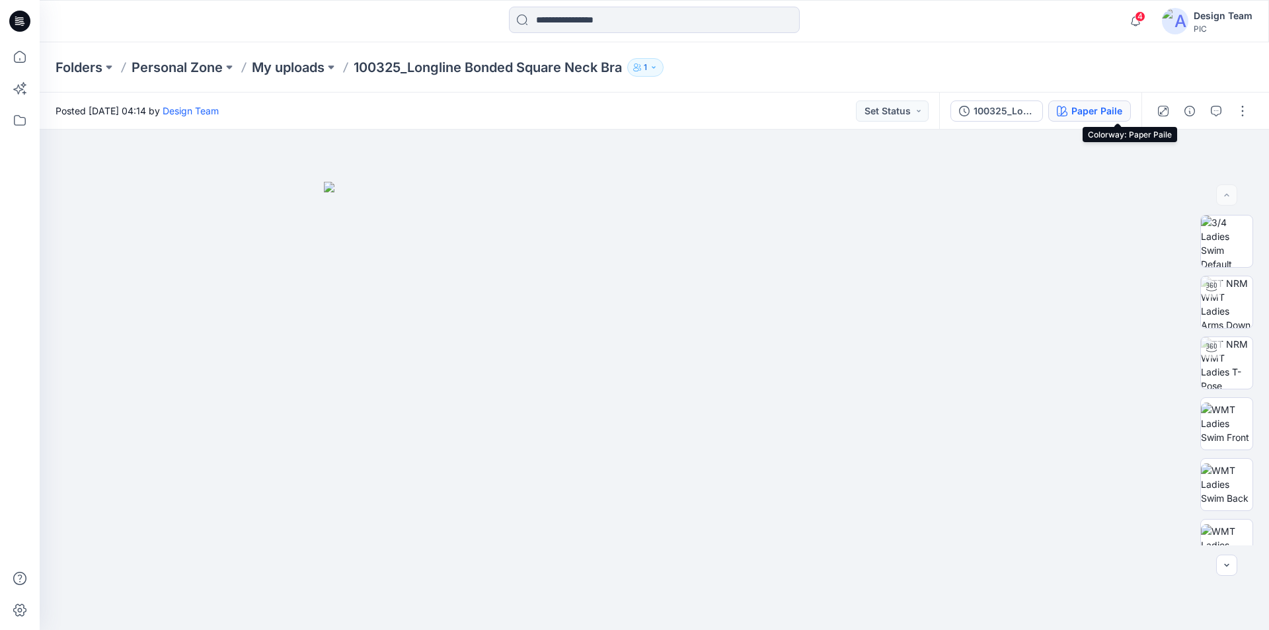
click at [1113, 108] on div "Paper Paile" at bounding box center [1096, 111] width 51 height 15
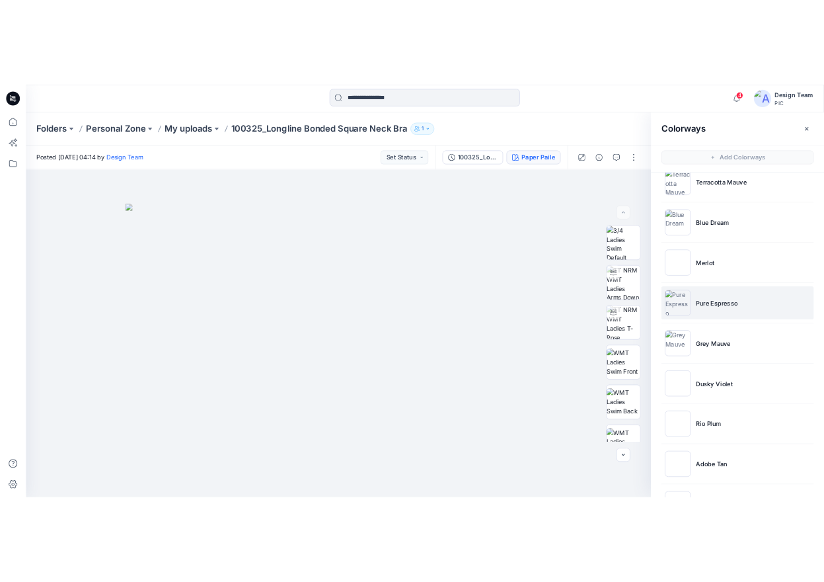
scroll to position [397, 0]
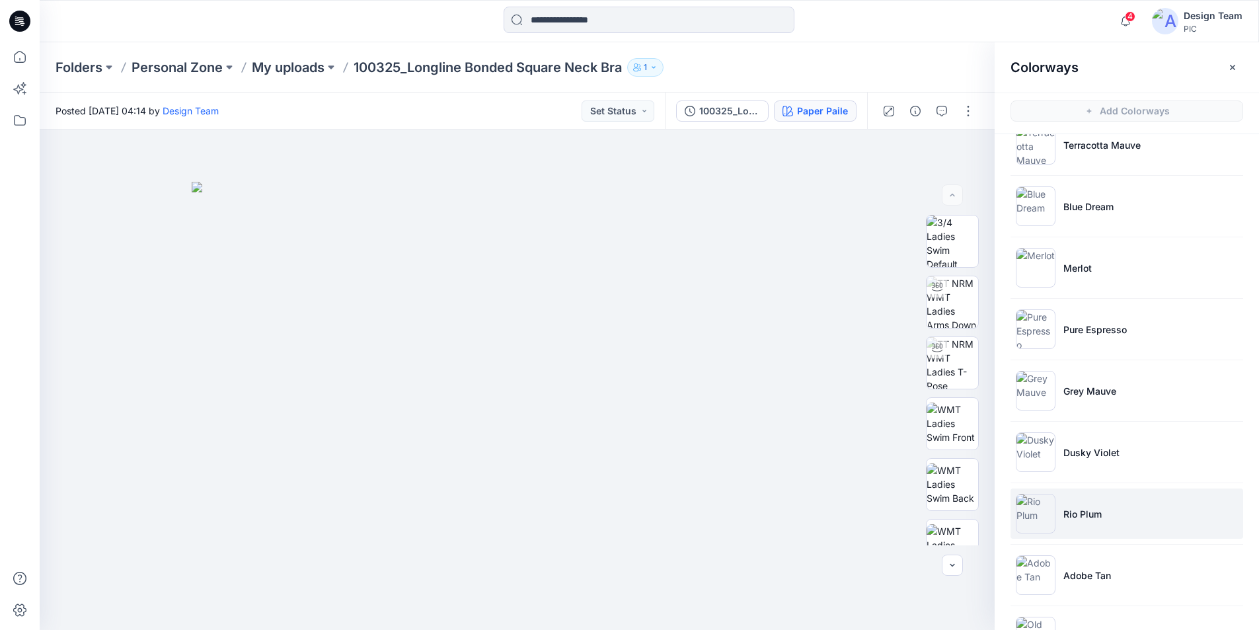
click at [1079, 508] on p "Rio Plum" at bounding box center [1082, 514] width 38 height 14
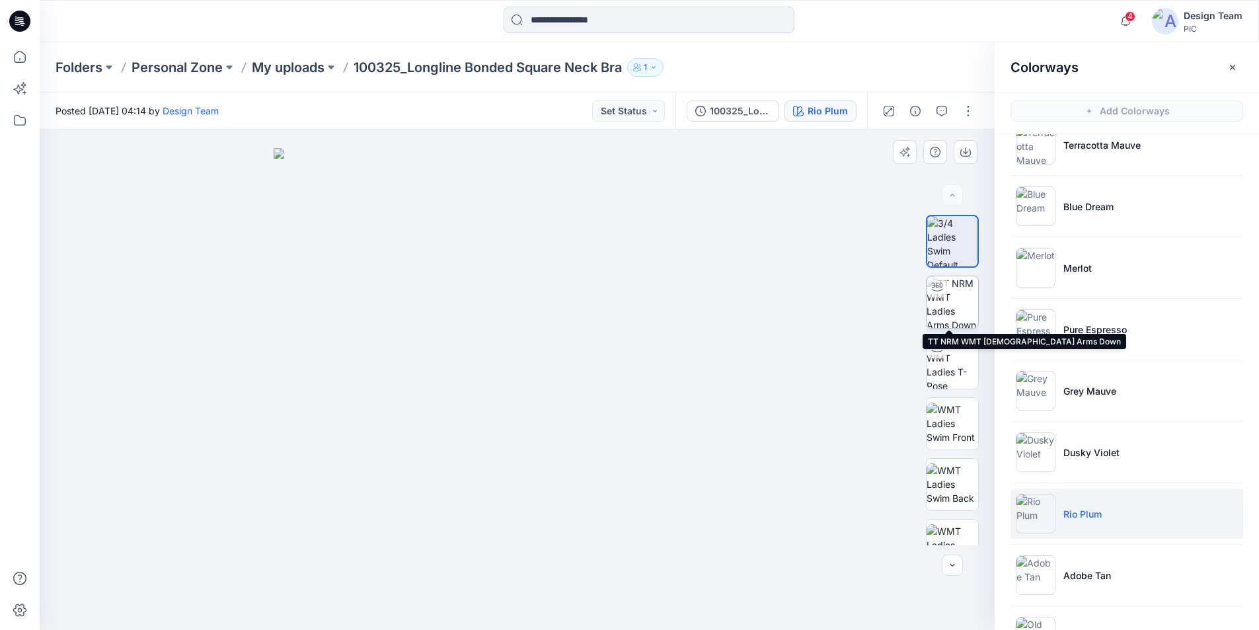
click at [948, 293] on img at bounding box center [953, 302] width 52 height 52
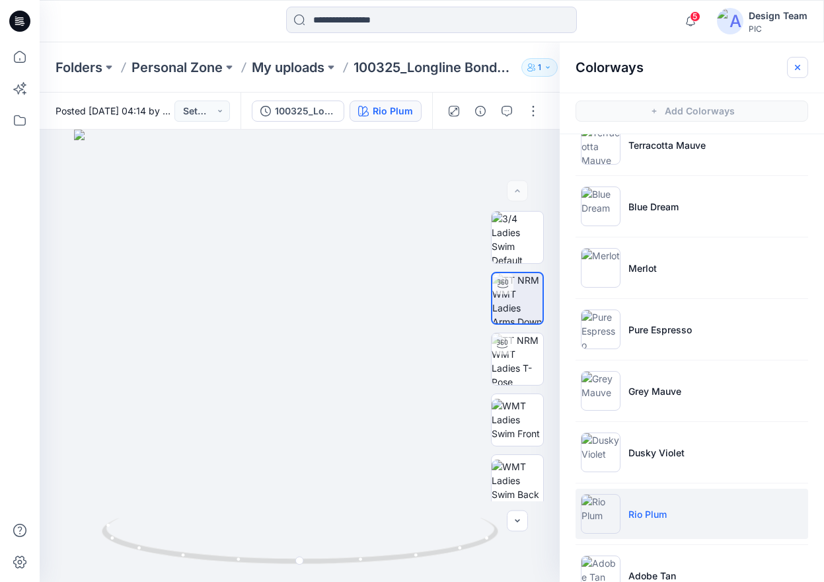
click at [794, 68] on icon "button" at bounding box center [797, 67] width 11 height 11
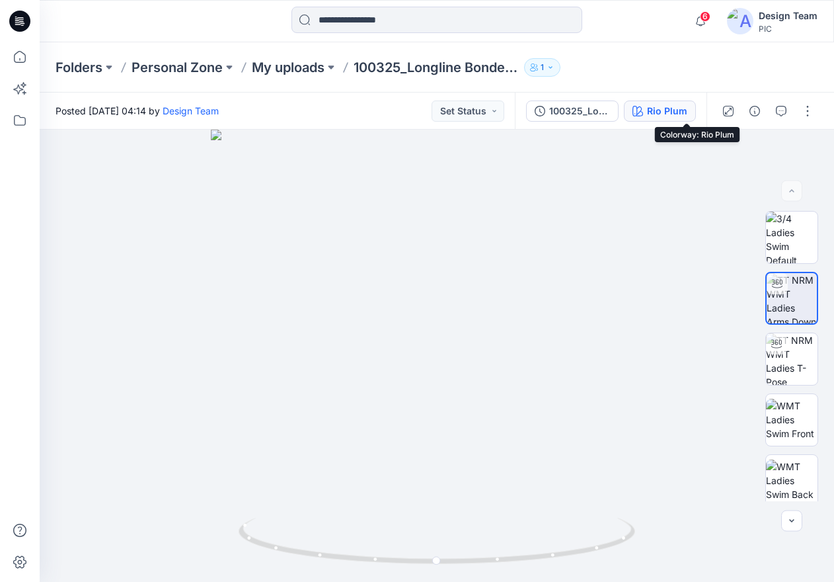
click at [687, 108] on div "Rio Plum" at bounding box center [667, 111] width 40 height 15
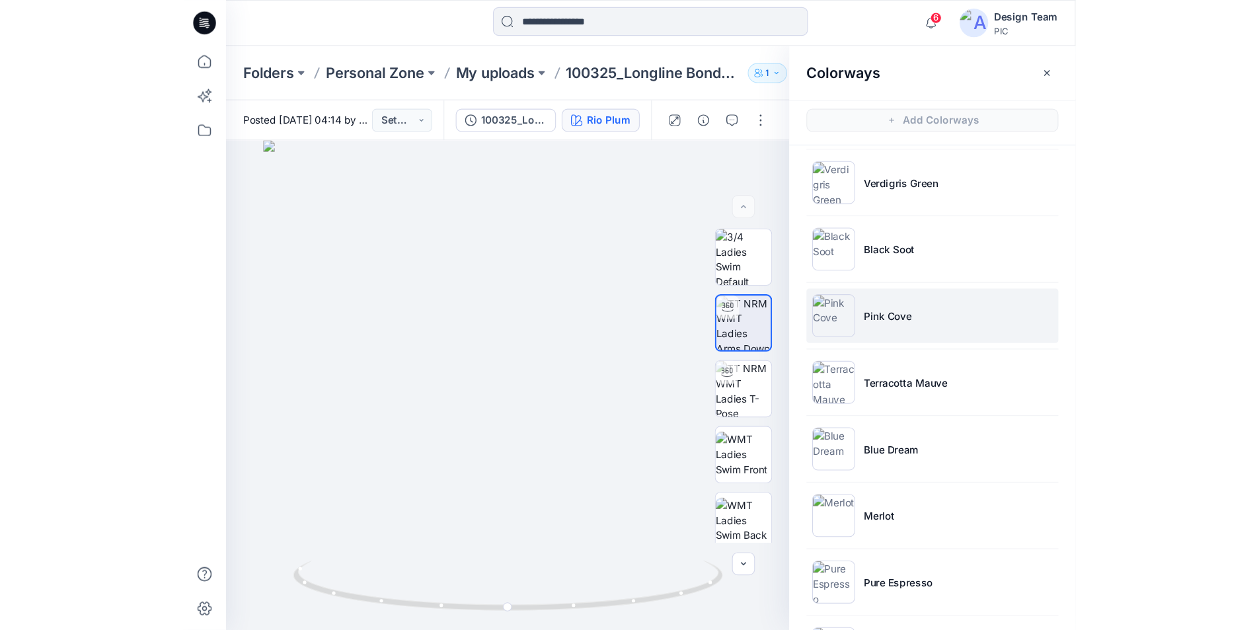
scroll to position [198, 0]
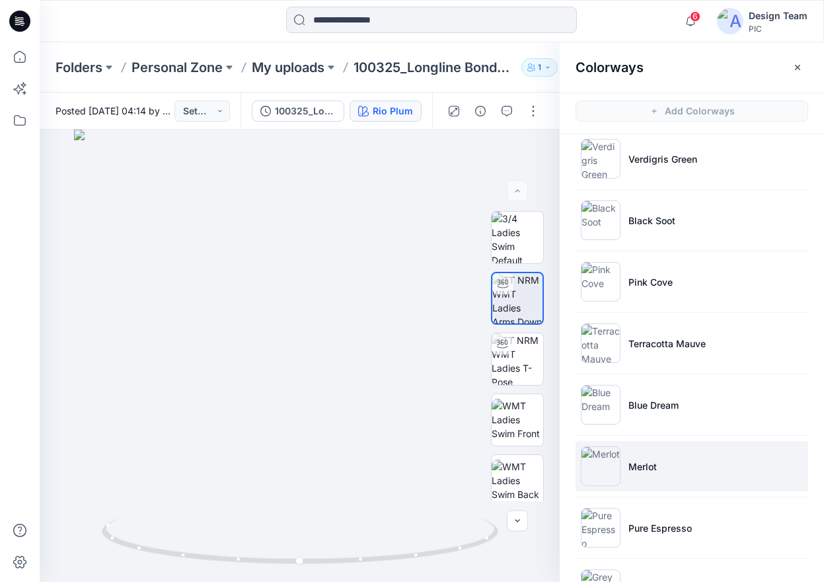
click at [664, 461] on li "Merlot" at bounding box center [692, 466] width 233 height 50
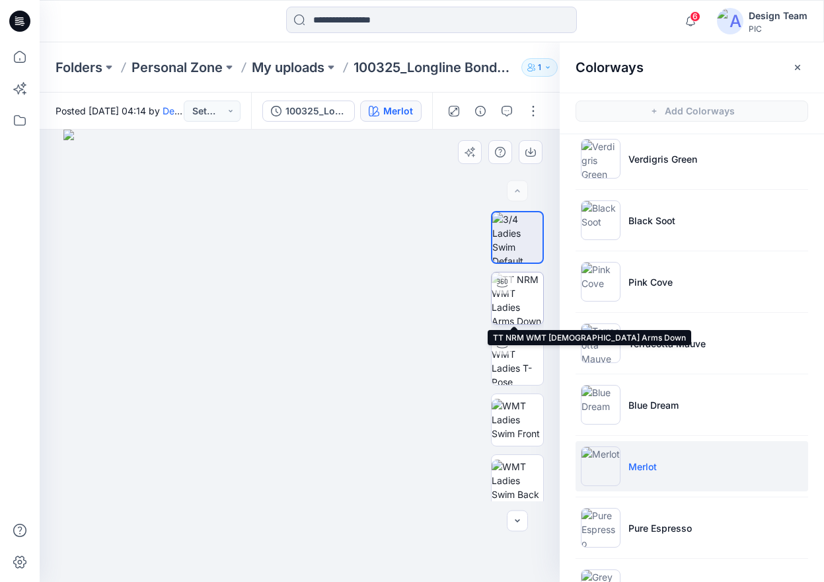
click at [512, 305] on img at bounding box center [518, 298] width 52 height 52
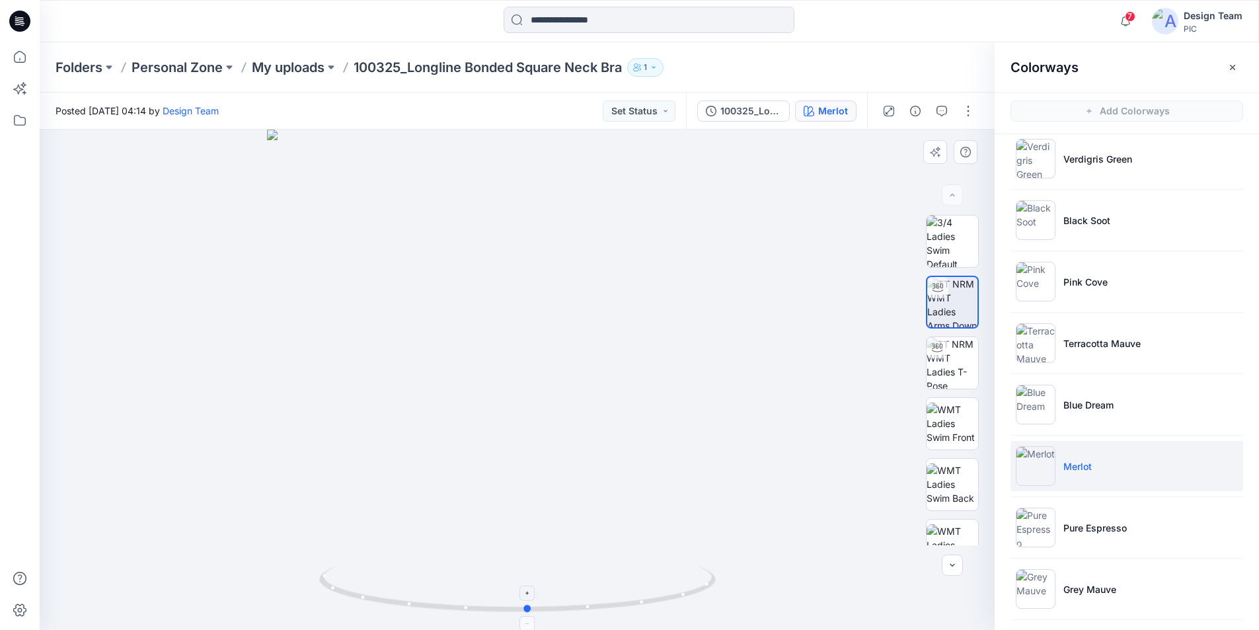
drag, startPoint x: 646, startPoint y: 607, endPoint x: 661, endPoint y: 600, distance: 16.3
click at [660, 601] on icon at bounding box center [519, 591] width 400 height 50
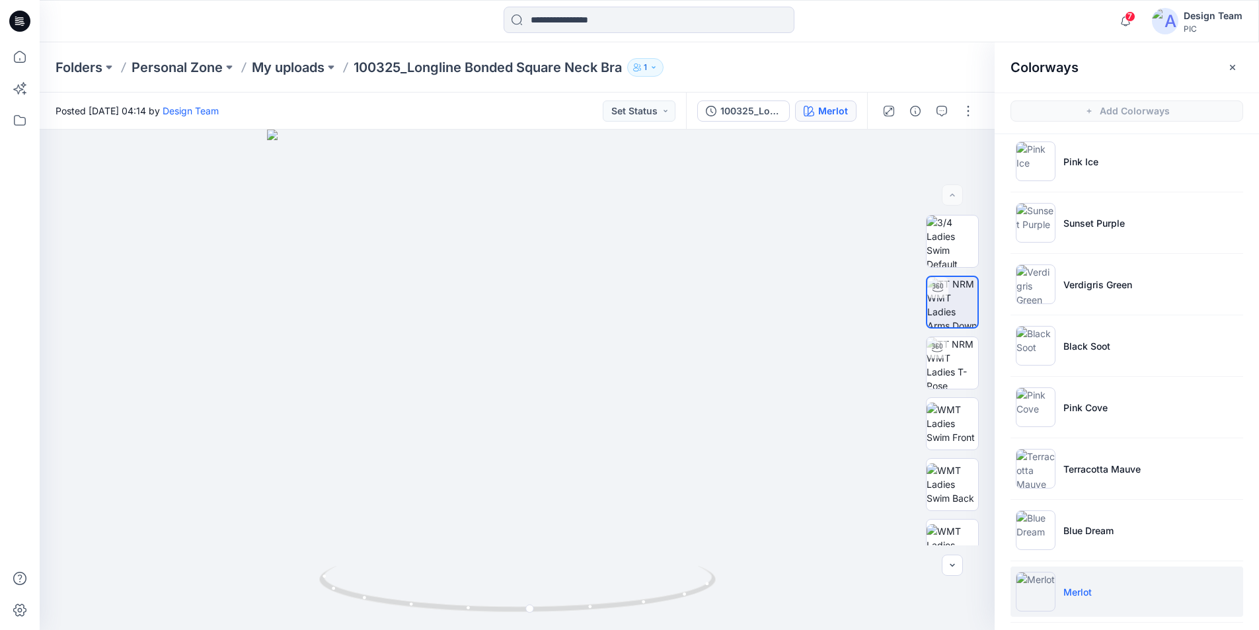
scroll to position [0, 0]
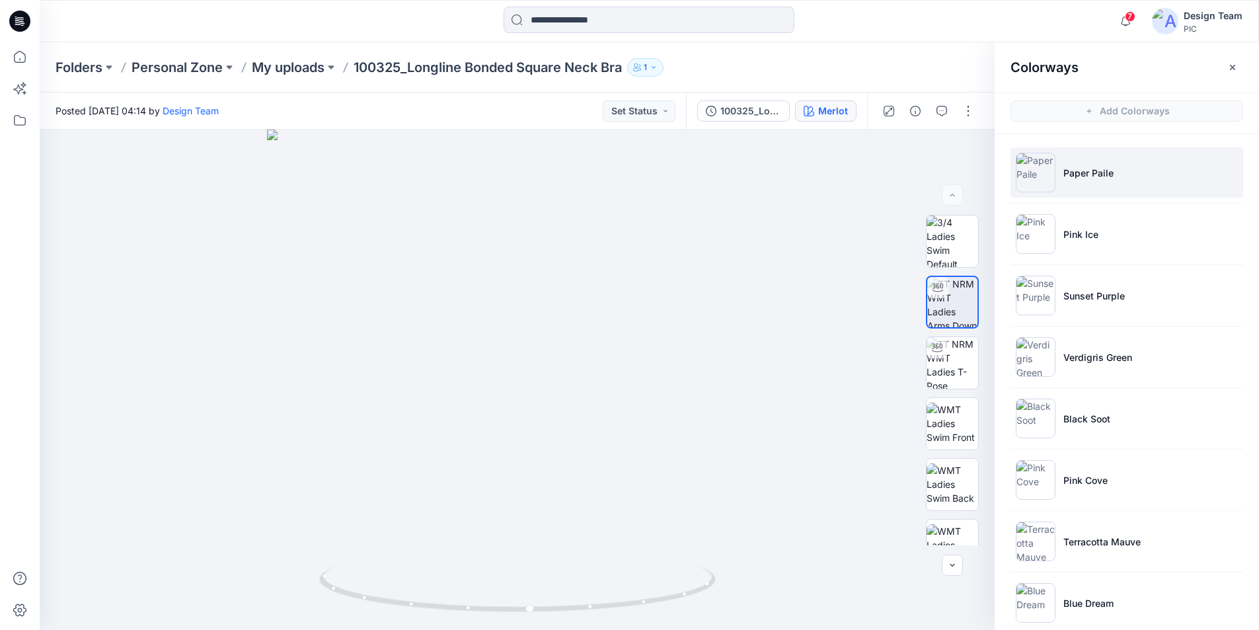
click at [1109, 172] on p "Paper Paile" at bounding box center [1088, 173] width 50 height 14
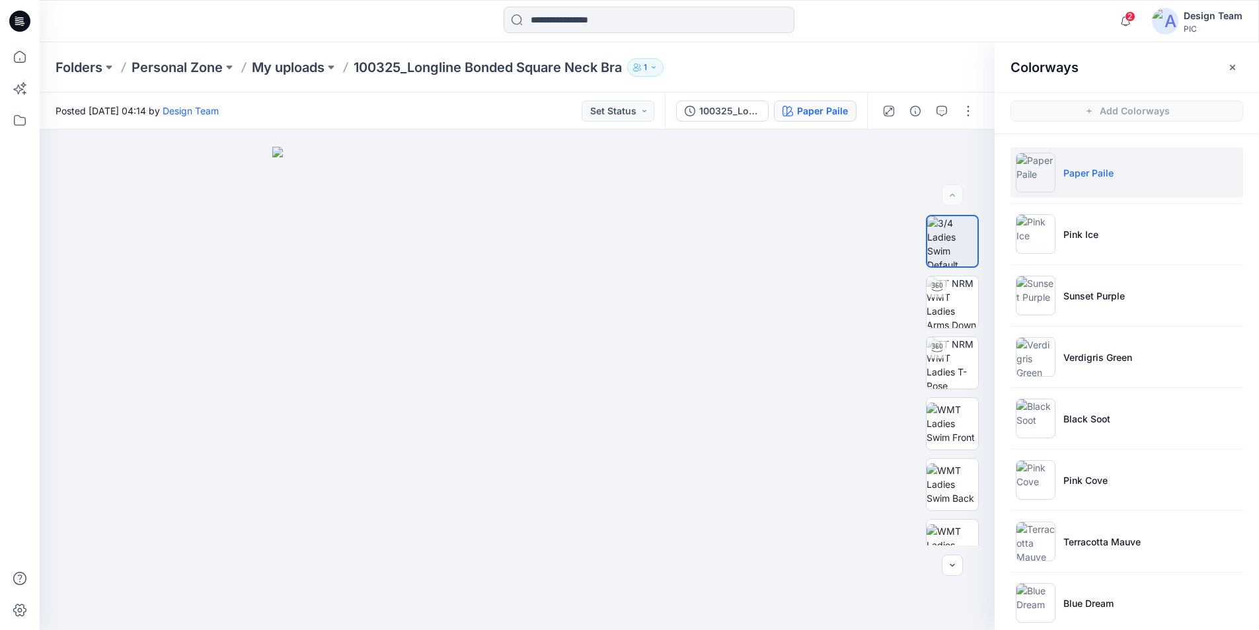
click at [15, 18] on icon at bounding box center [19, 21] width 21 height 21
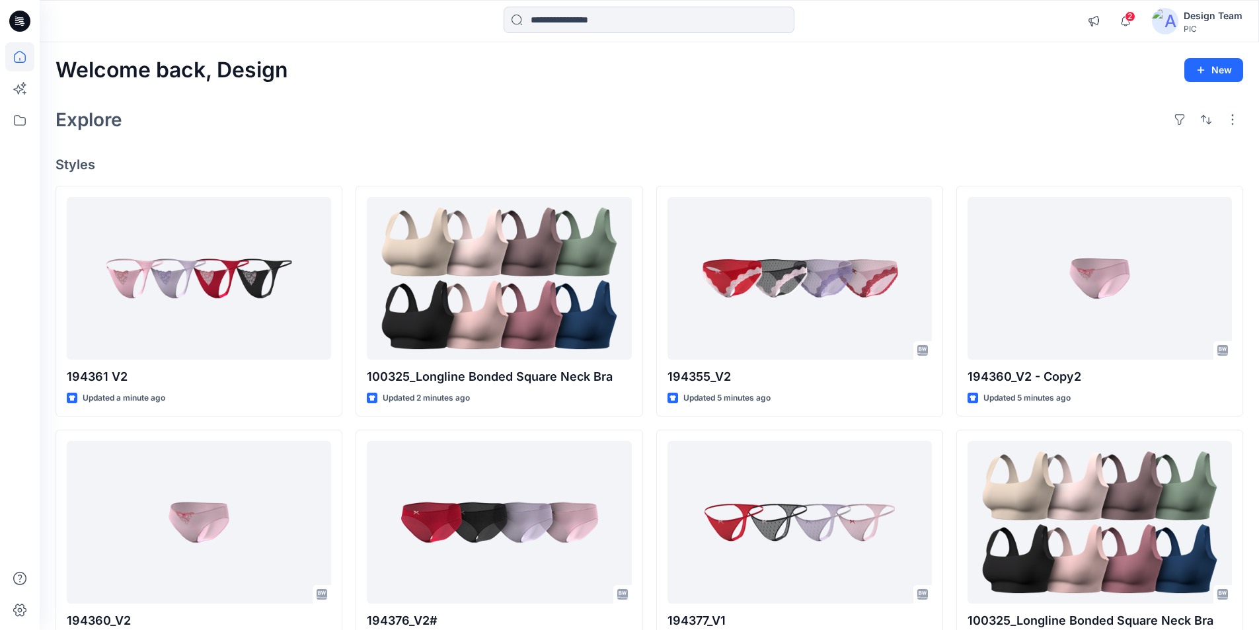
click at [1005, 71] on div "Welcome back, Design New" at bounding box center [650, 70] width 1188 height 24
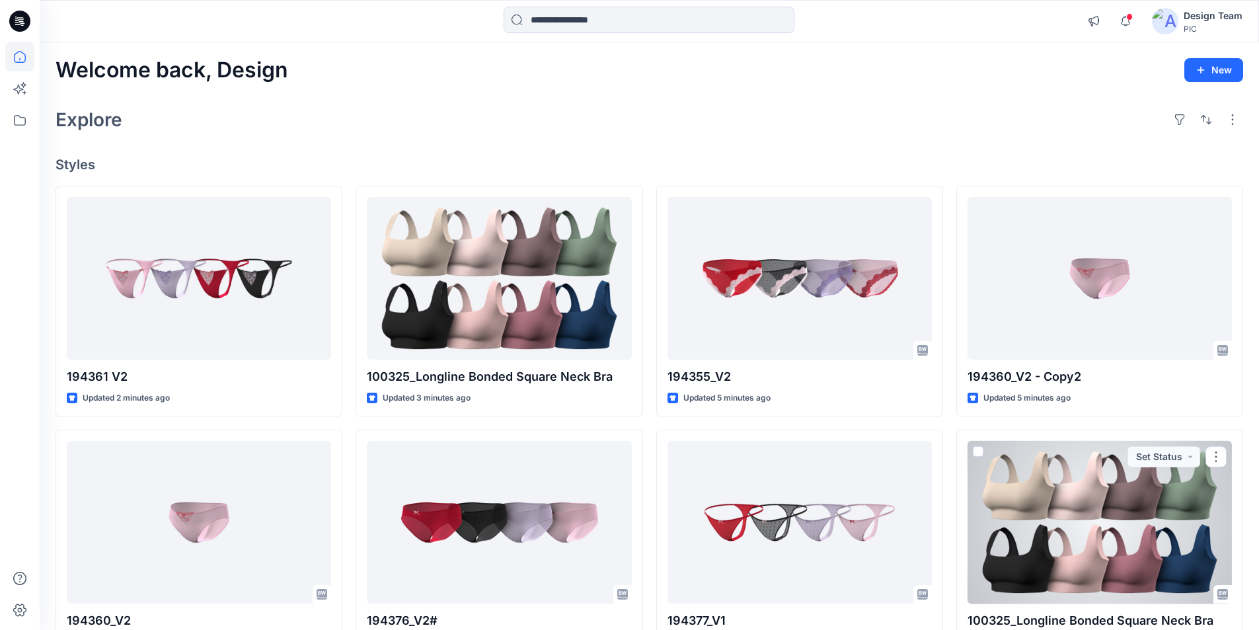
click at [1076, 484] on div at bounding box center [1100, 522] width 264 height 163
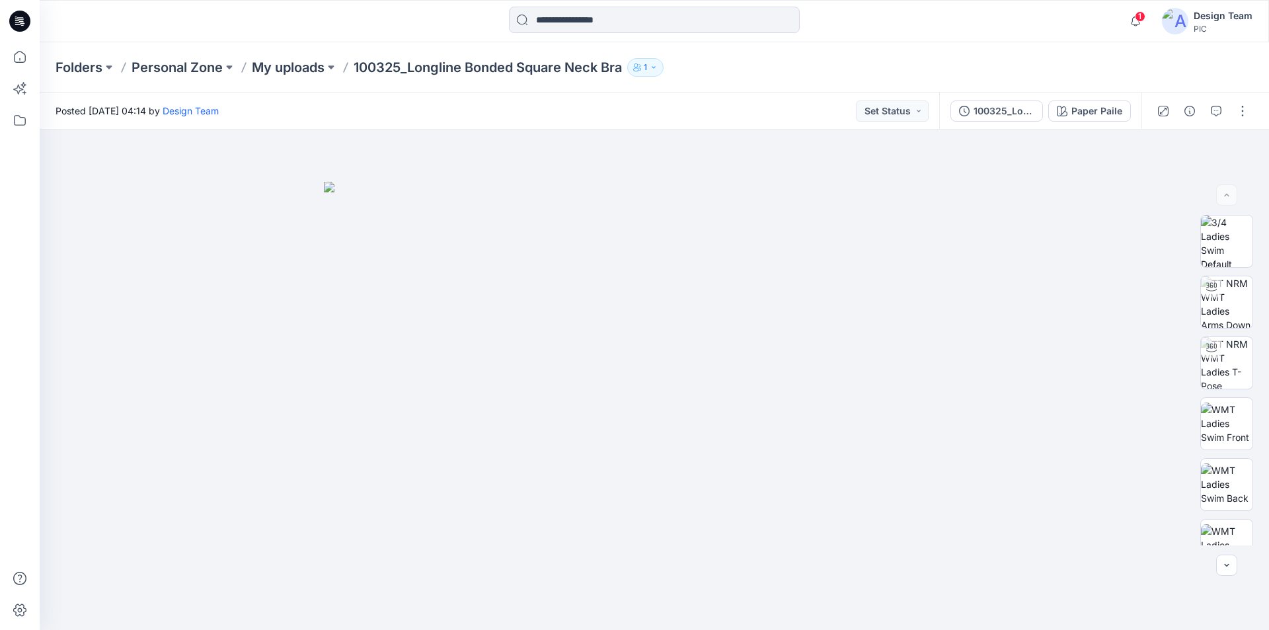
click at [15, 19] on icon at bounding box center [16, 19] width 3 height 1
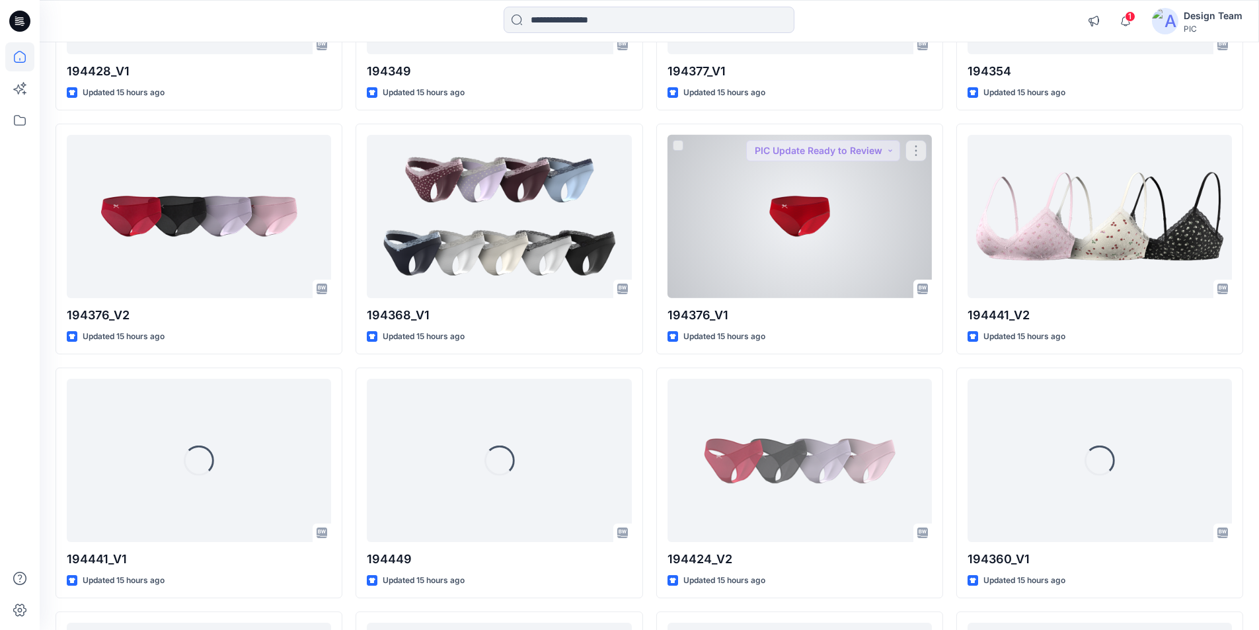
scroll to position [2039, 0]
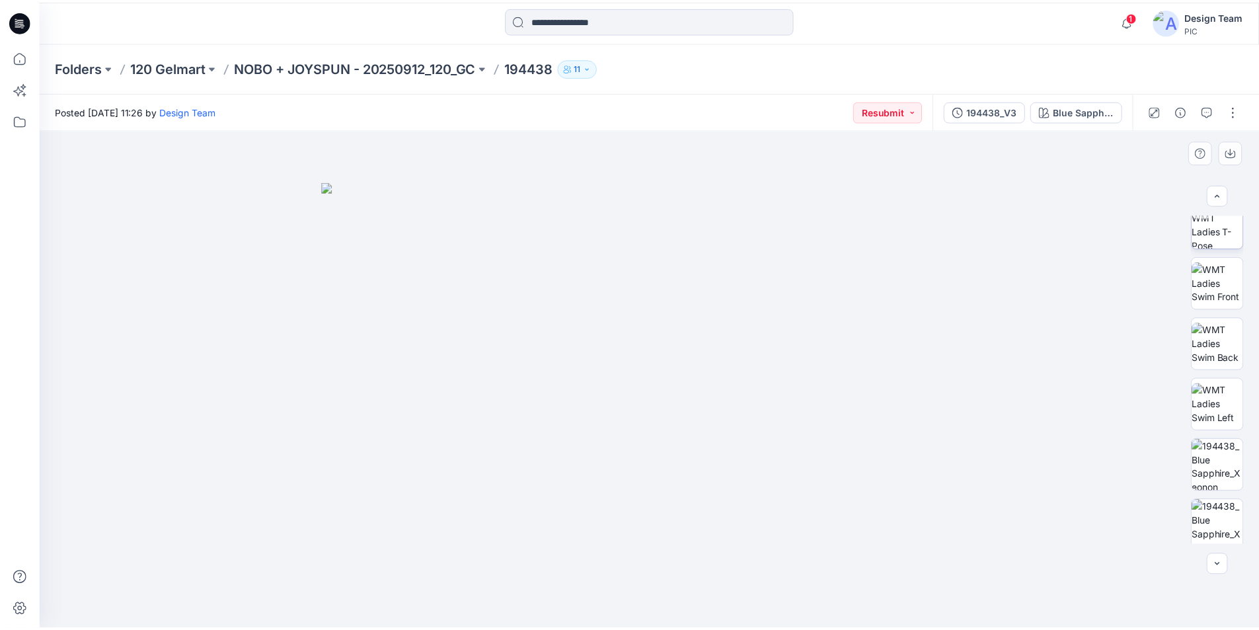
scroll to position [270, 0]
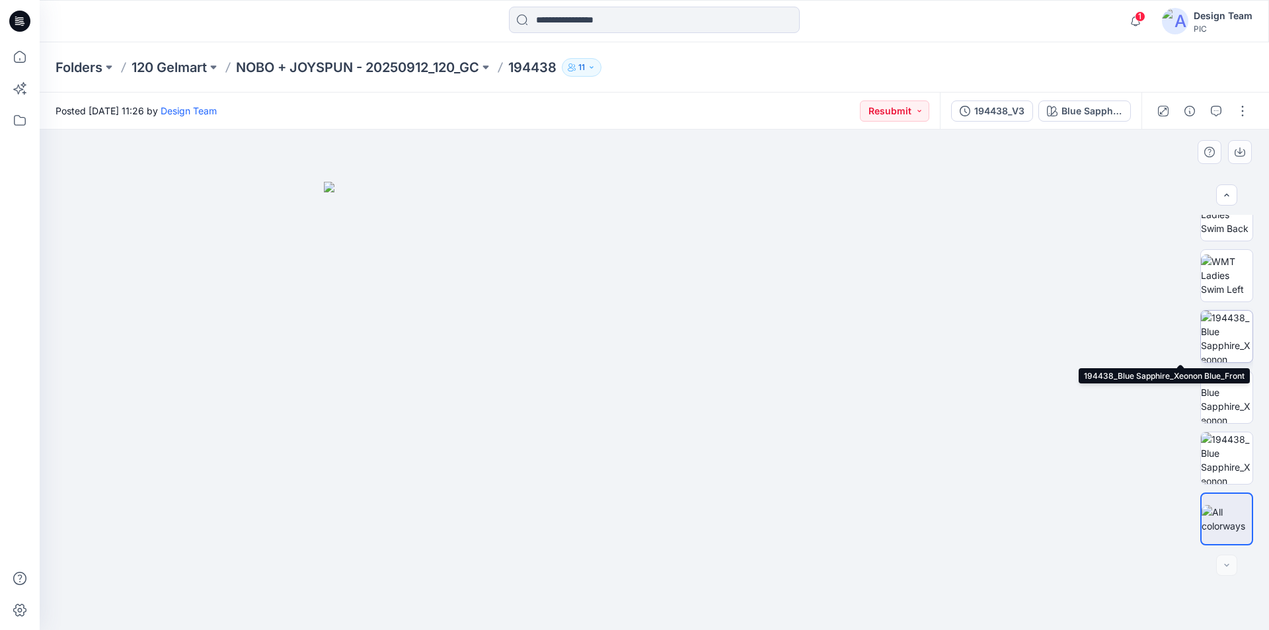
click at [1220, 336] on img at bounding box center [1227, 337] width 52 height 52
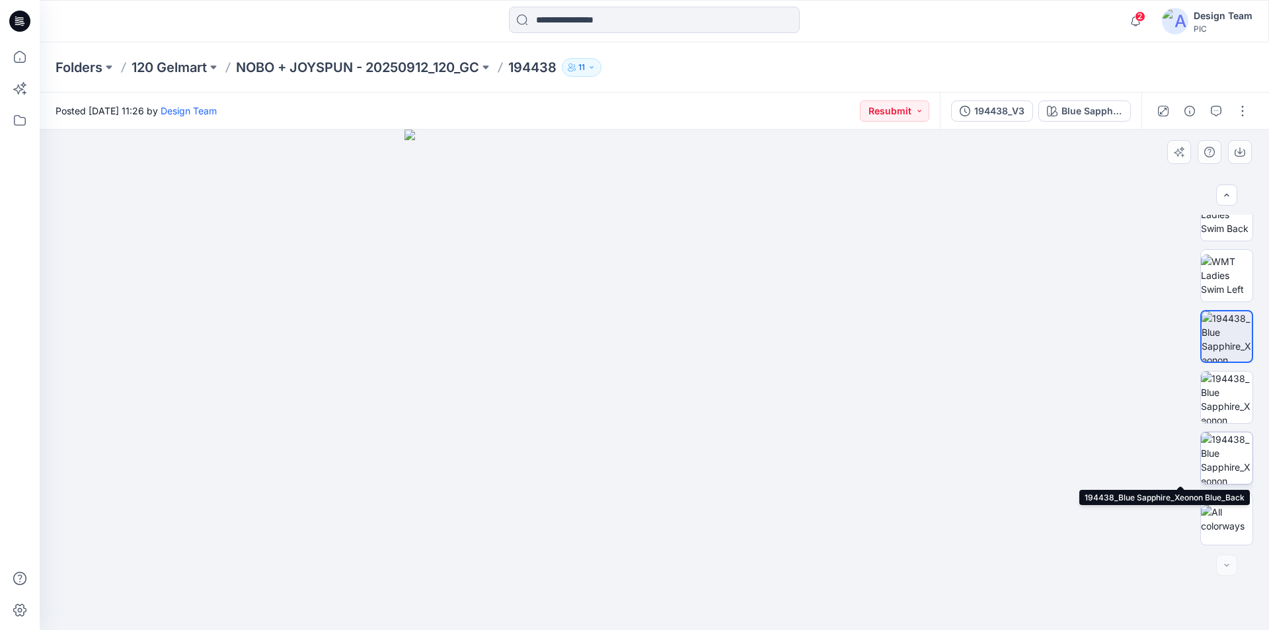
click at [1225, 455] on img at bounding box center [1227, 458] width 52 height 52
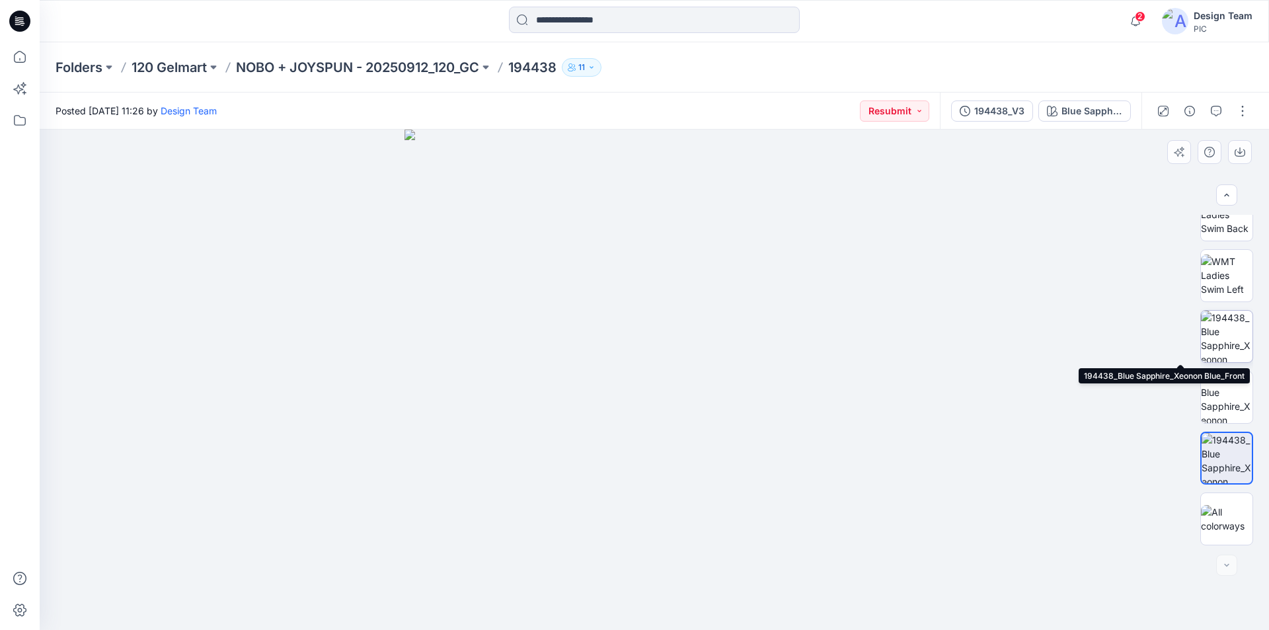
click at [1223, 330] on img at bounding box center [1227, 337] width 52 height 52
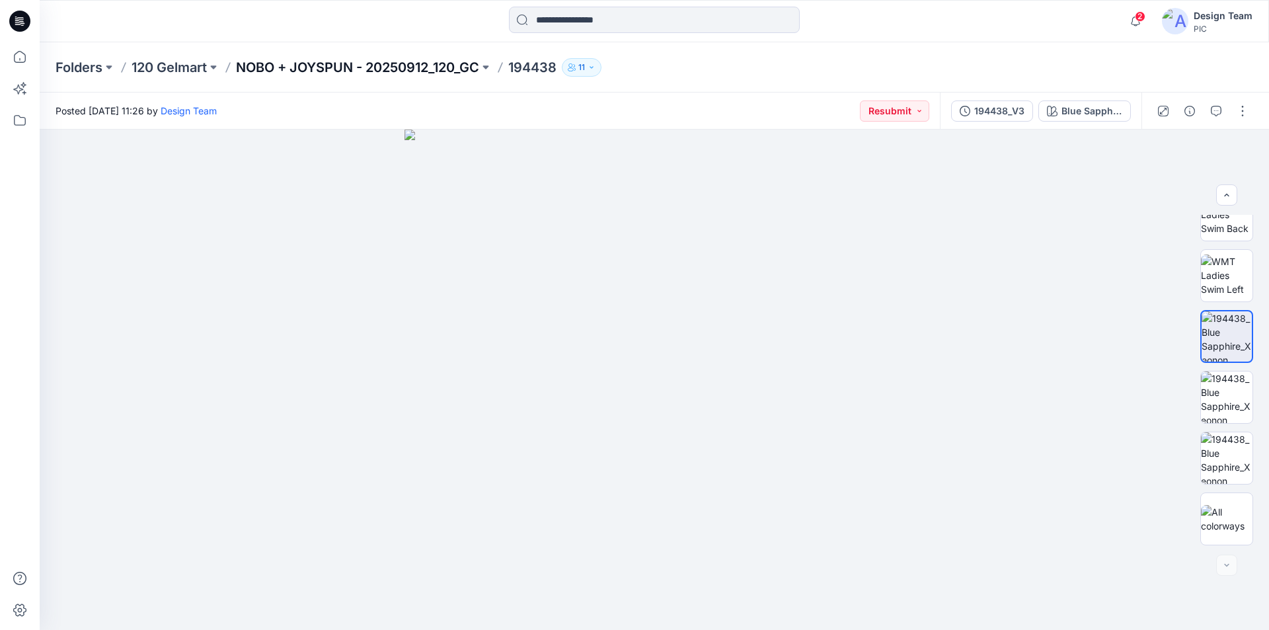
click at [376, 67] on p "NOBO + JOYSPUN - 20250912_120_GC" at bounding box center [357, 67] width 243 height 19
